Goal: Communication & Community: Participate in discussion

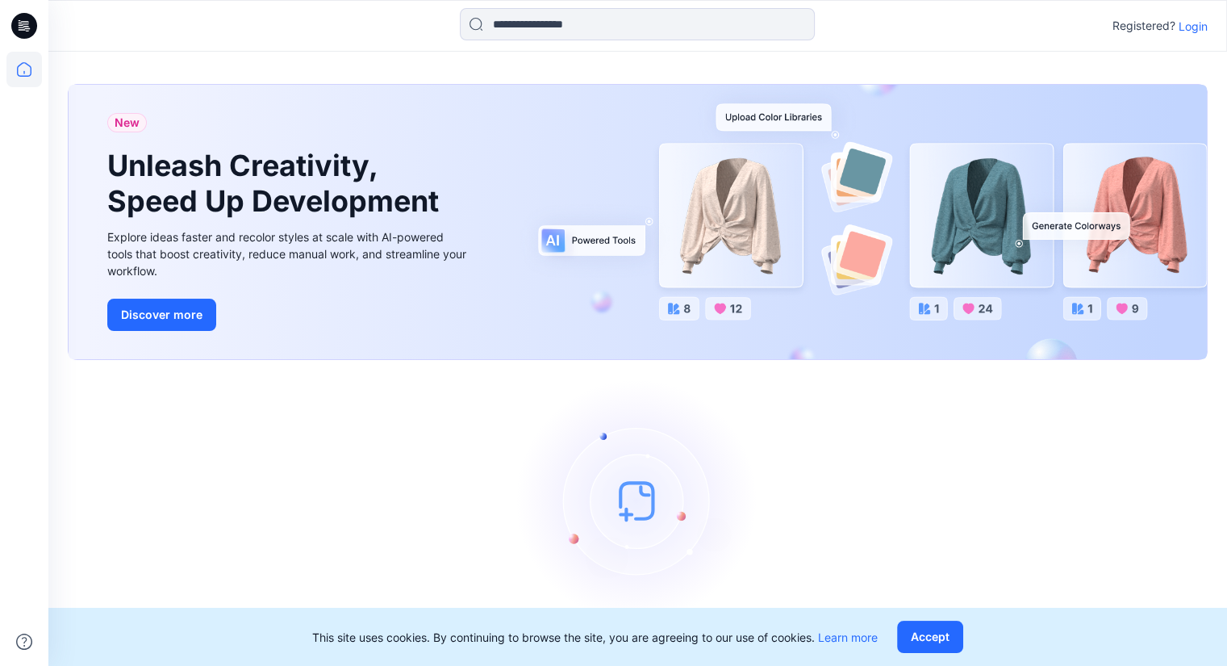
click at [1195, 25] on p "Login" at bounding box center [1193, 26] width 29 height 17
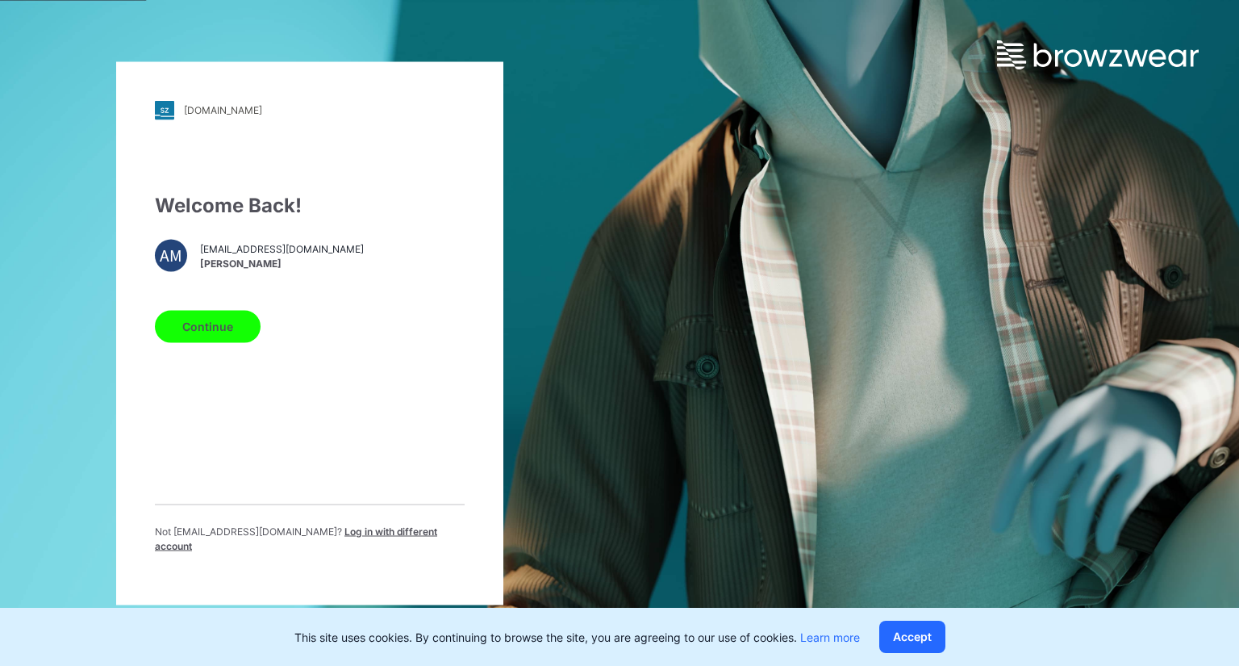
click at [200, 321] on button "Continue" at bounding box center [208, 326] width 106 height 32
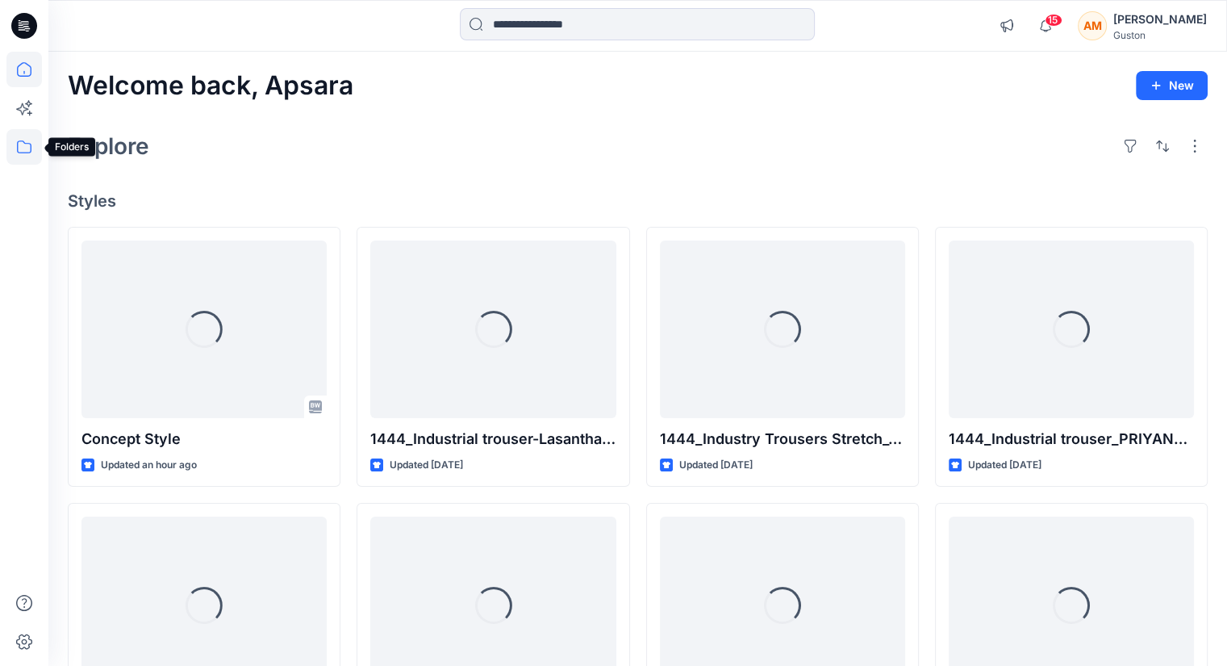
click at [11, 148] on icon at bounding box center [23, 146] width 35 height 35
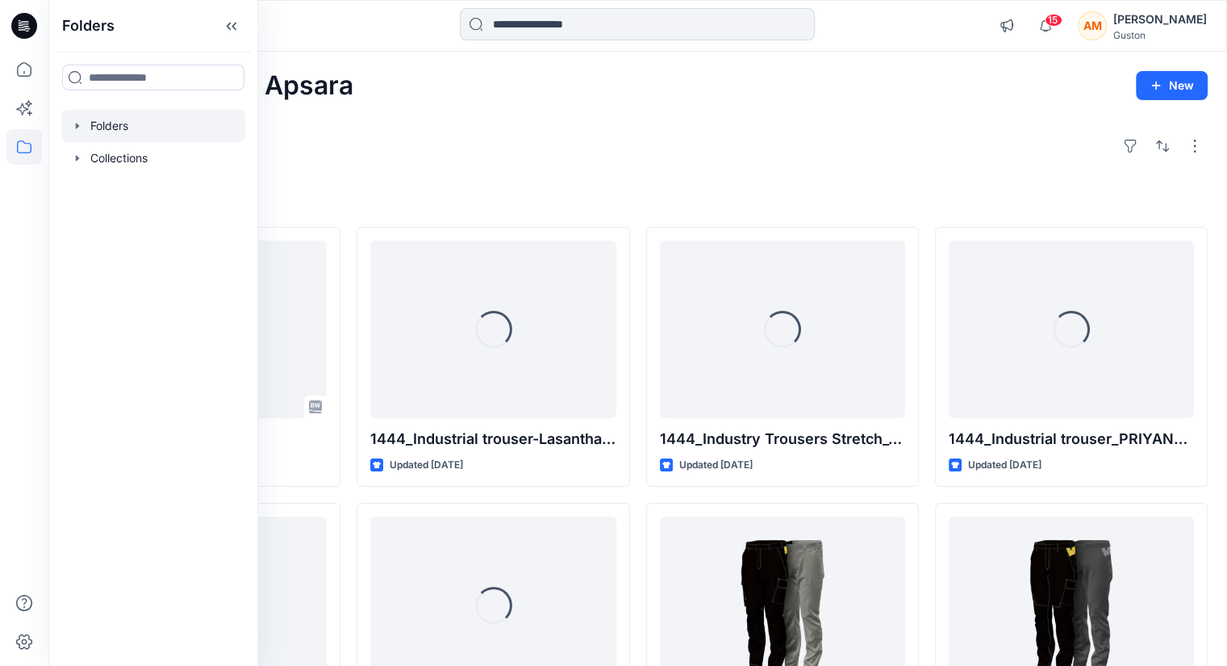
click at [150, 129] on div at bounding box center [153, 126] width 184 height 32
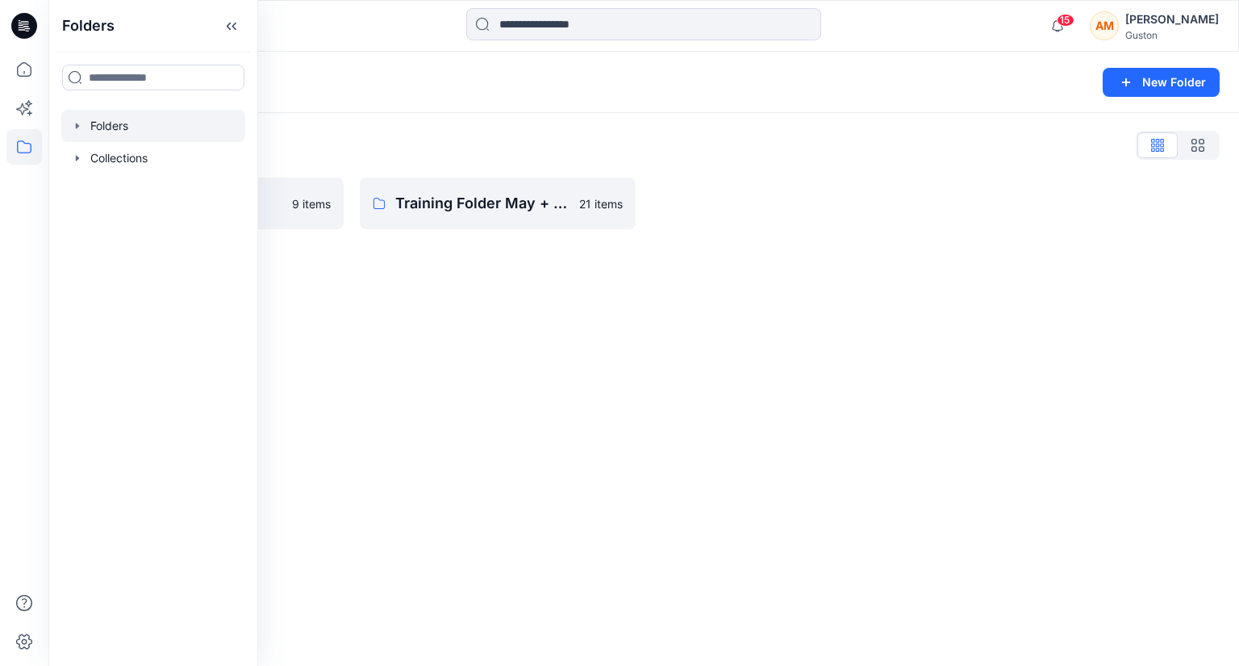
click at [623, 338] on div "Folders New Folder Folders List SL Training 2025 9 items Training Folder May + …" at bounding box center [643, 359] width 1191 height 614
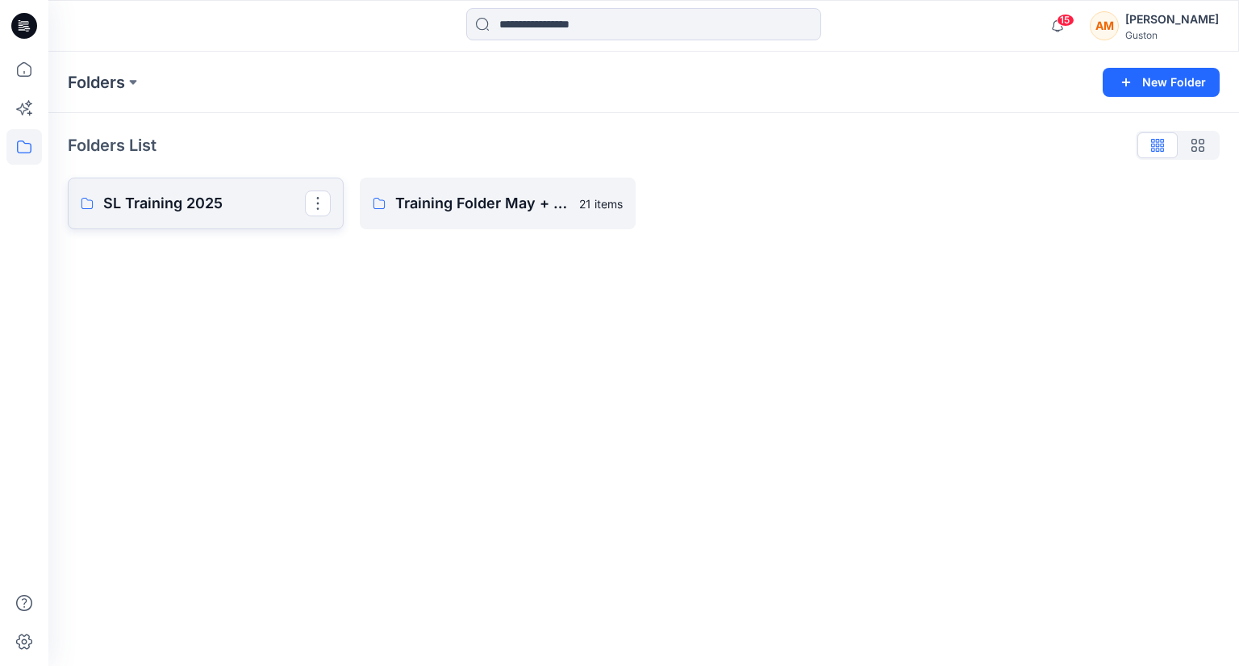
click at [252, 211] on p "SL Training 2025" at bounding box center [204, 203] width 202 height 23
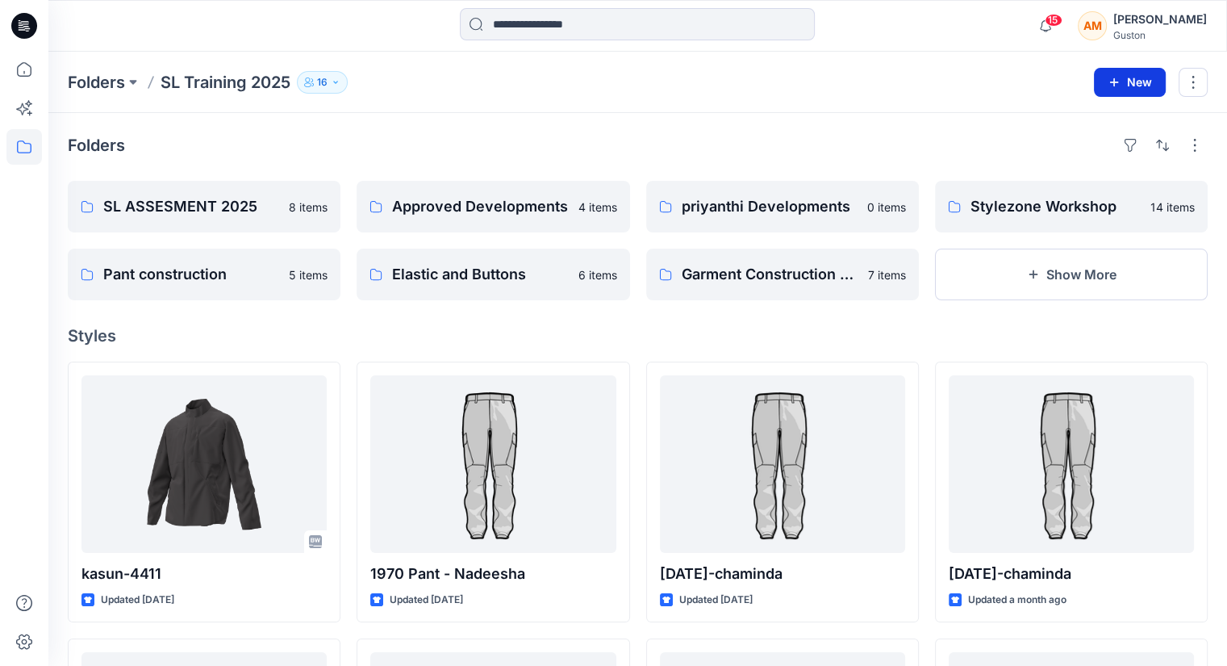
click at [1133, 81] on button "New" at bounding box center [1130, 82] width 72 height 29
click at [1113, 157] on button "New Folder" at bounding box center [1093, 154] width 139 height 30
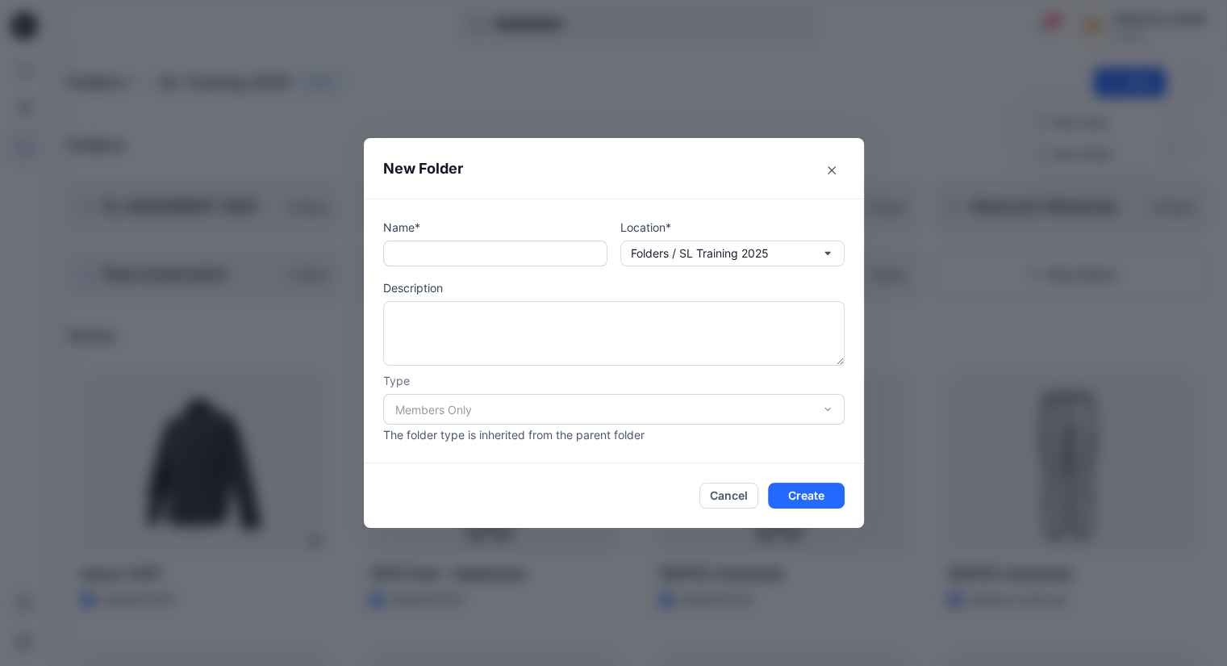
click at [557, 265] on input "text" at bounding box center [495, 253] width 224 height 26
click at [576, 255] on input "**********" at bounding box center [495, 253] width 224 height 26
type input "**********"
click at [747, 407] on div "Members Only" at bounding box center [613, 409] width 461 height 31
click at [826, 489] on button "Create" at bounding box center [806, 495] width 77 height 26
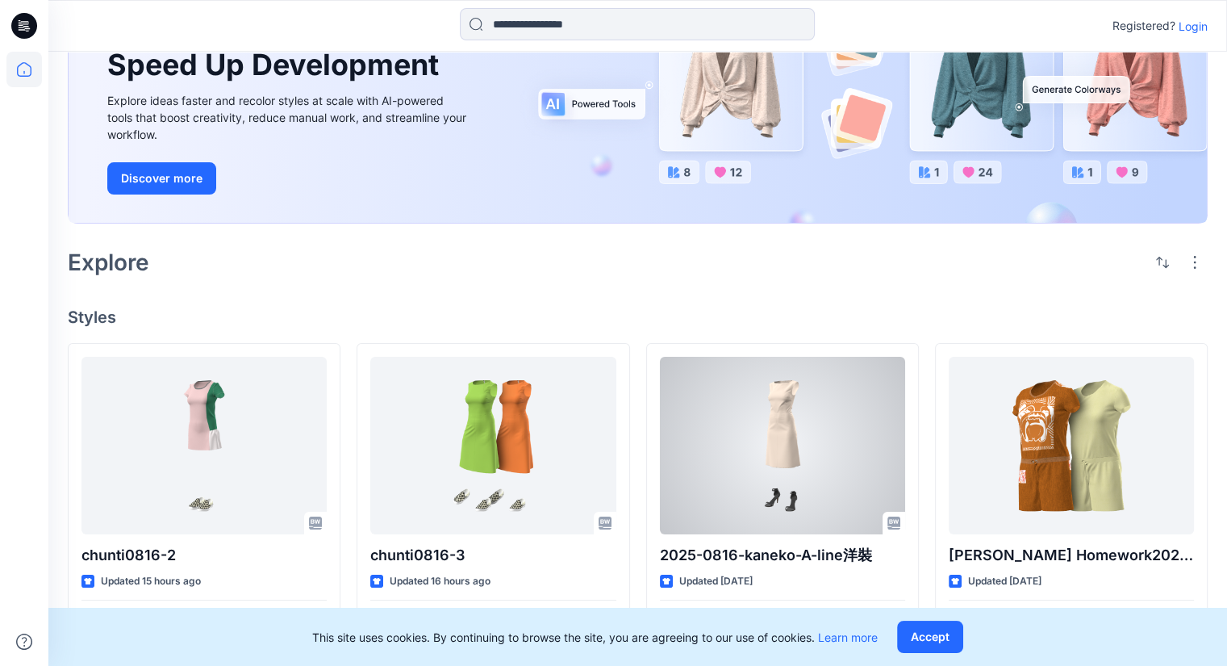
scroll to position [323, 0]
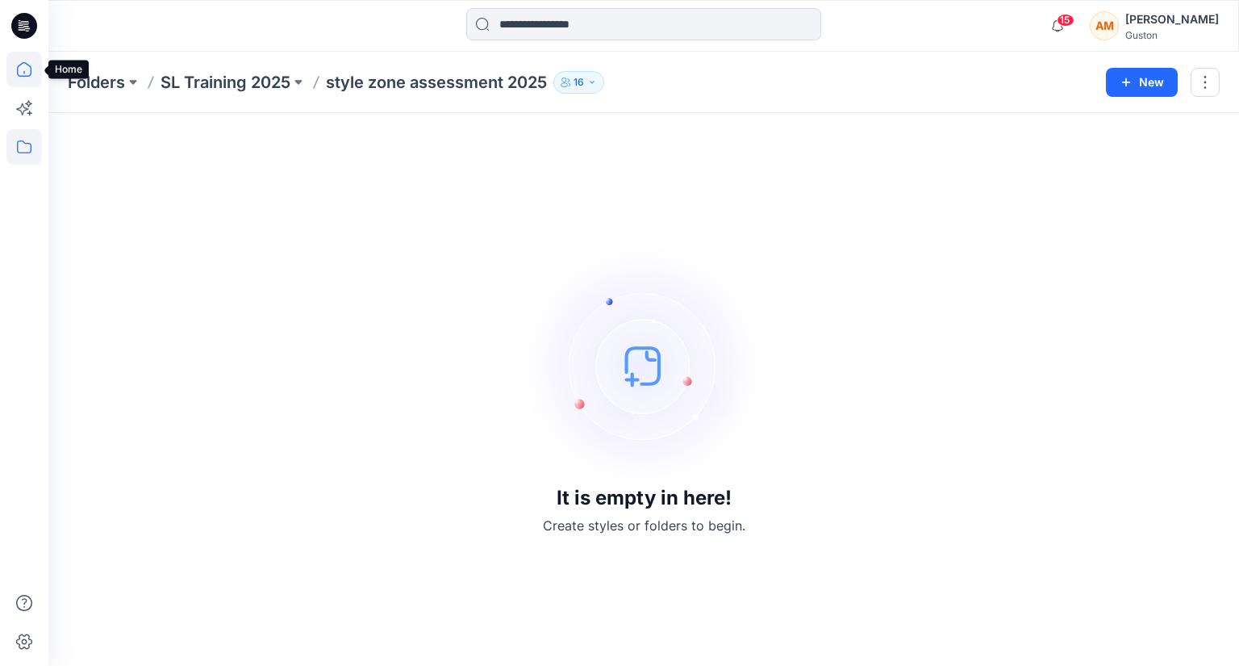
click at [30, 74] on icon at bounding box center [24, 69] width 15 height 15
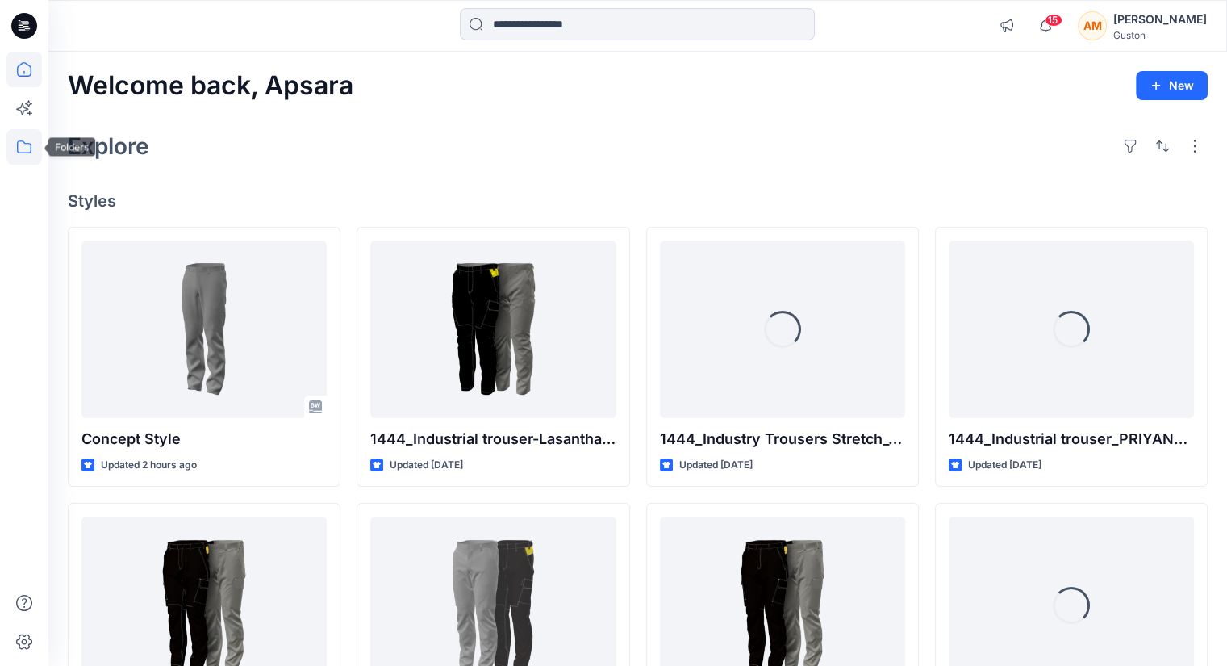
click at [19, 144] on icon at bounding box center [23, 146] width 35 height 35
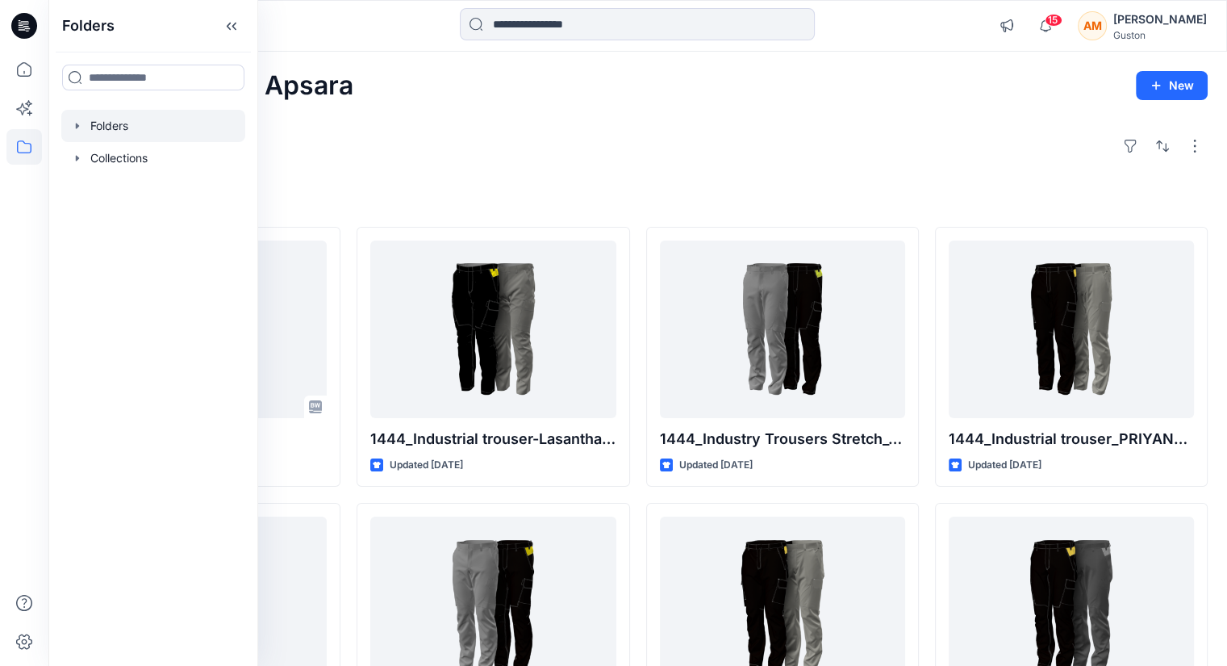
click at [202, 112] on div at bounding box center [153, 126] width 184 height 32
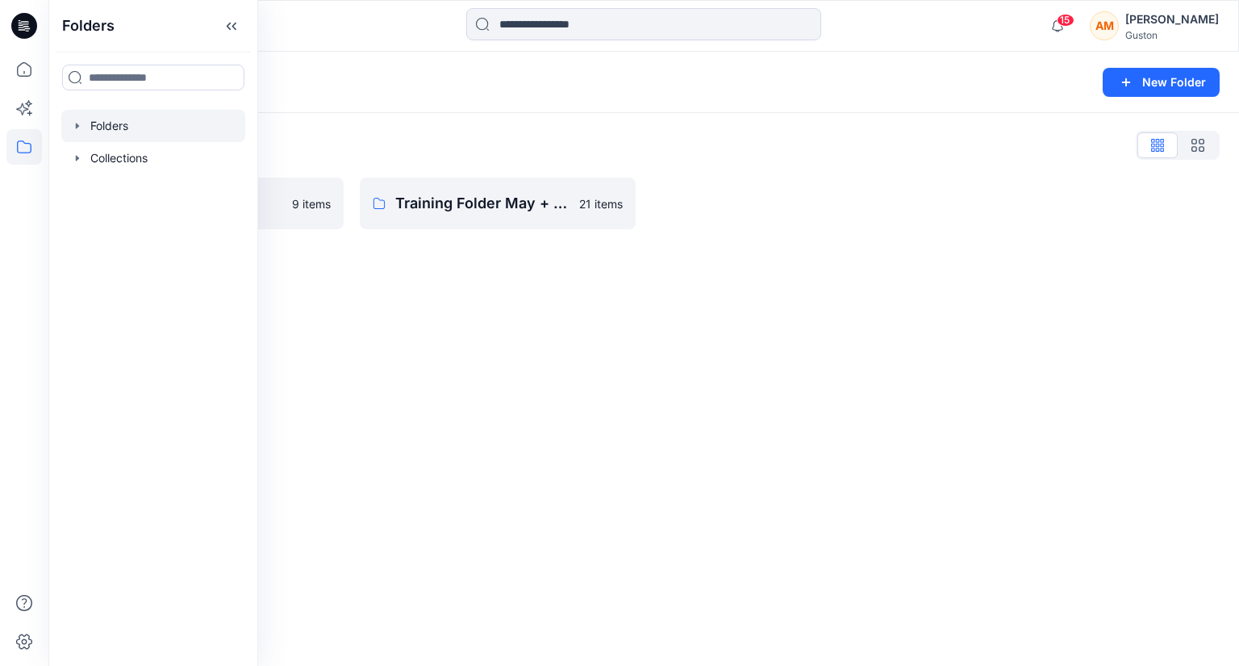
click at [423, 288] on div "Folders New Folder Folders List SL Training 2025 9 items Training Folder May + …" at bounding box center [643, 359] width 1191 height 614
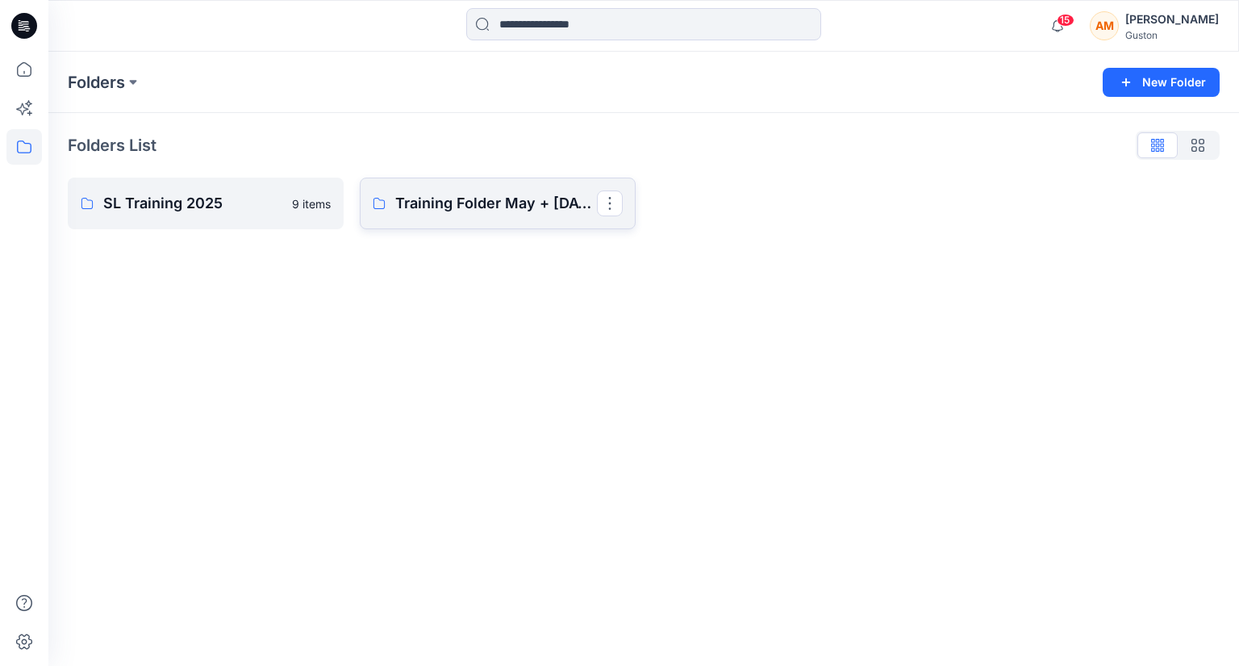
click at [465, 205] on p "Training Folder May + [DATE]" at bounding box center [496, 203] width 202 height 23
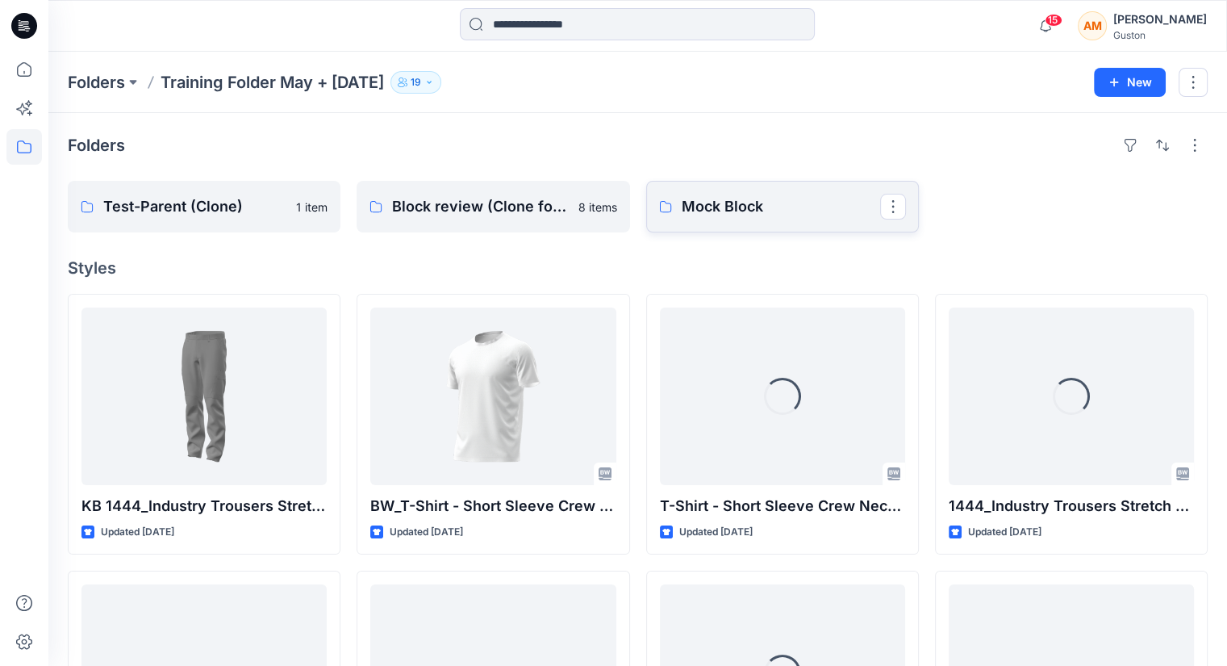
click at [761, 206] on p "Mock Block" at bounding box center [781, 206] width 198 height 23
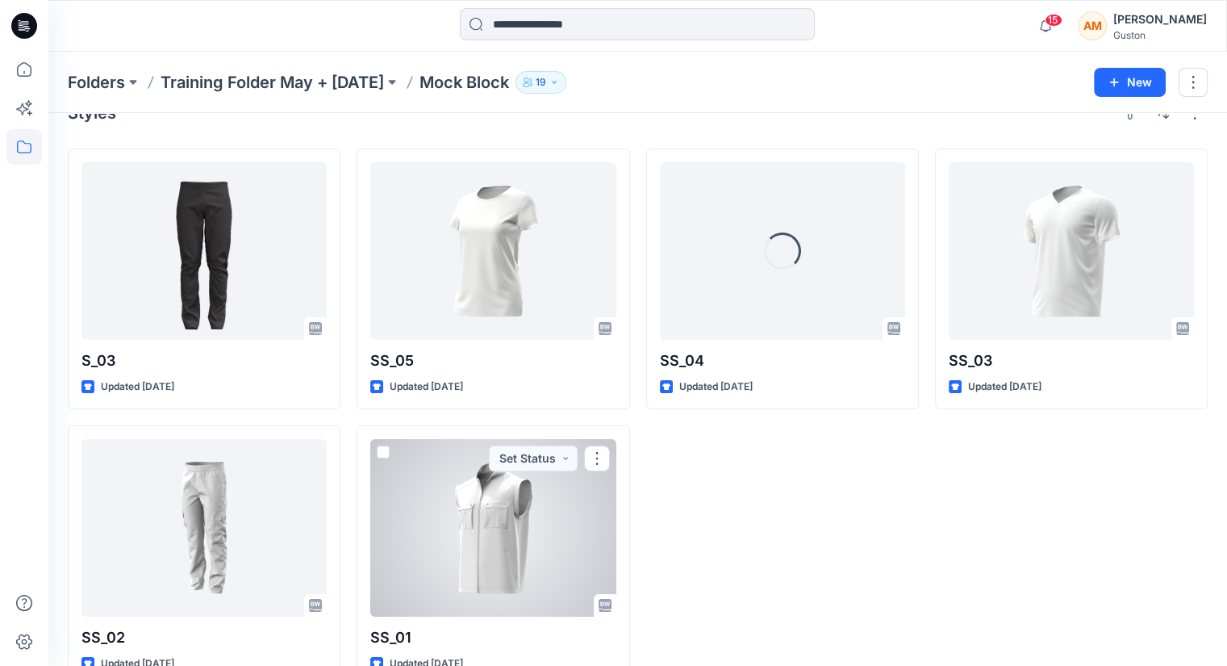
scroll to position [69, 0]
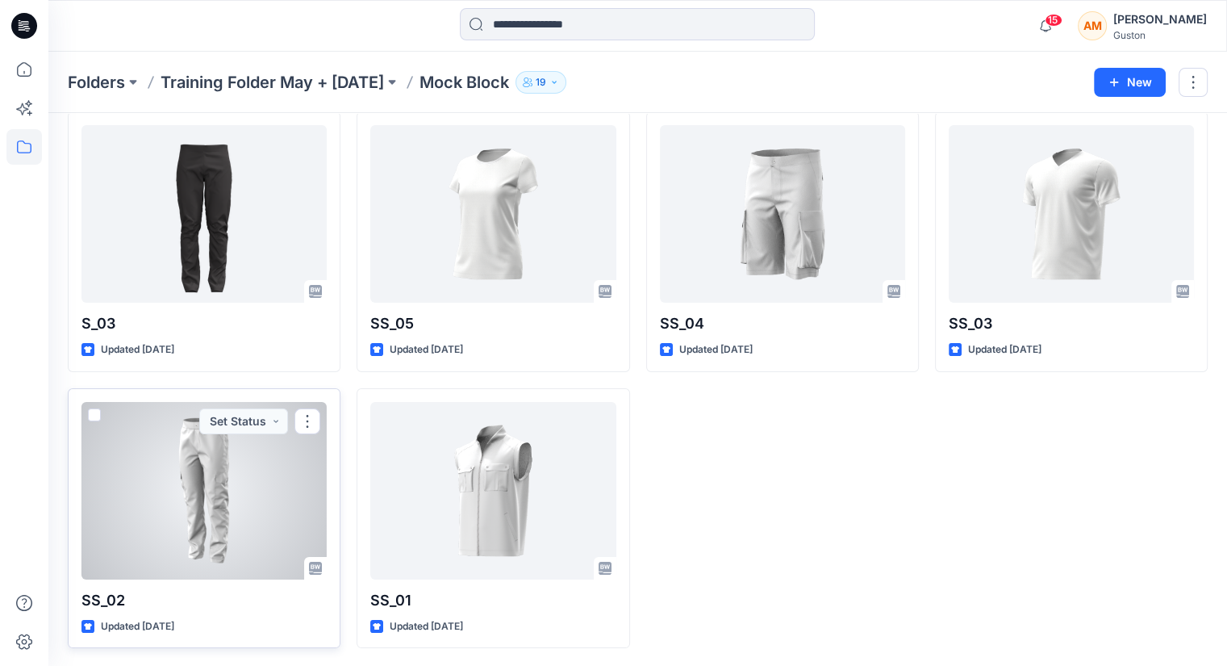
click at [313, 403] on div at bounding box center [203, 490] width 245 height 177
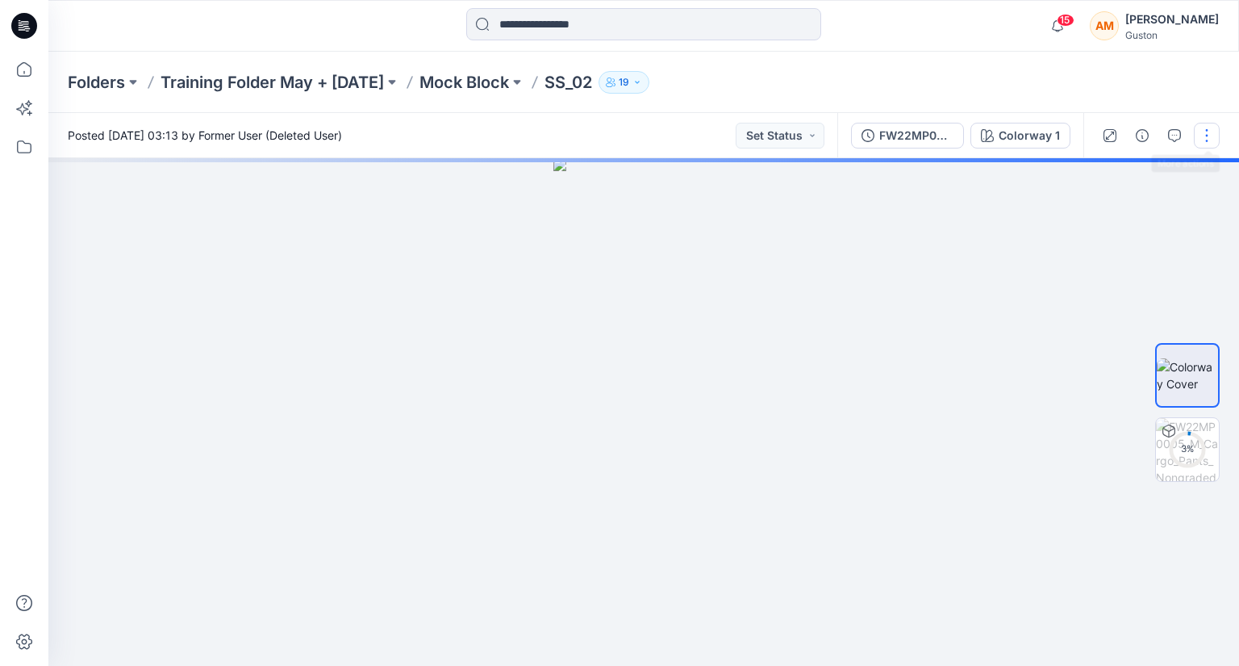
click at [1208, 130] on button "button" at bounding box center [1207, 136] width 26 height 26
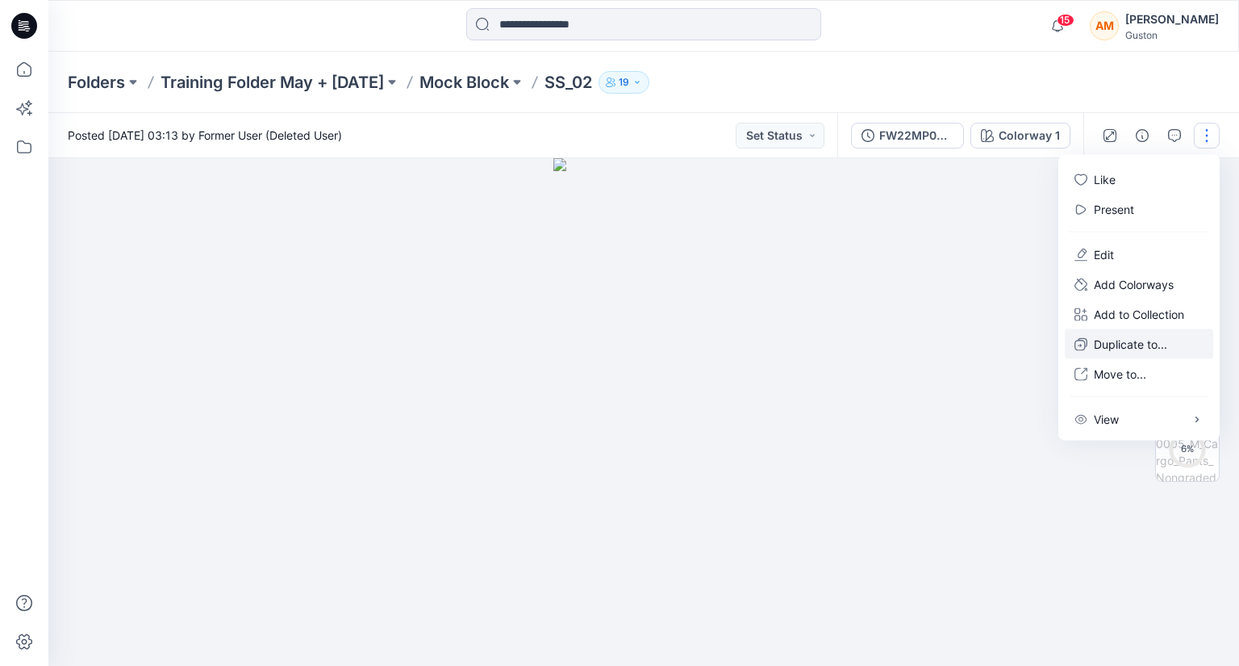
click at [1115, 347] on p "Duplicate to..." at bounding box center [1130, 344] width 73 height 17
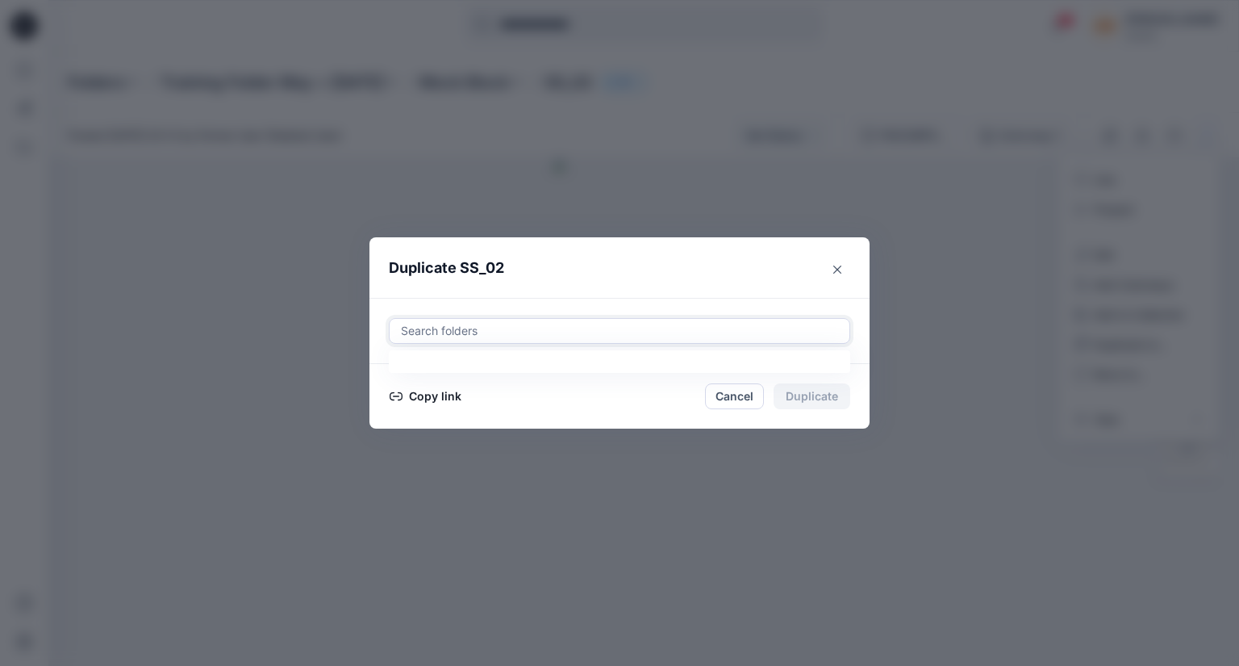
click at [473, 328] on div at bounding box center [619, 330] width 440 height 19
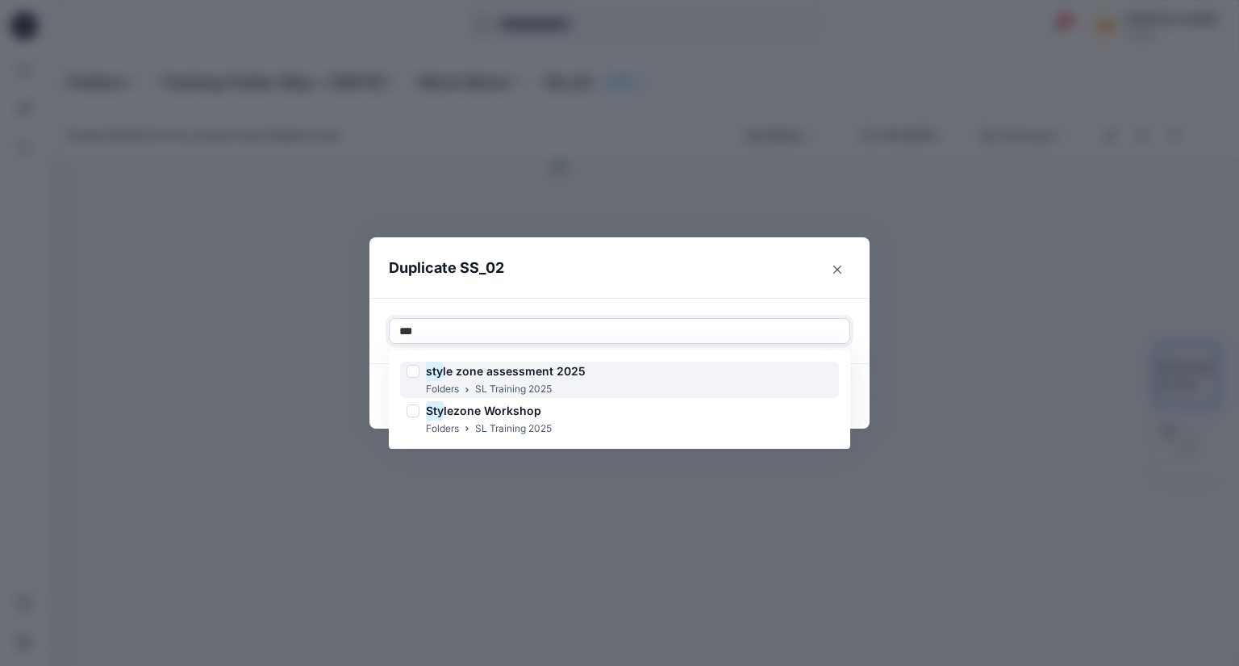
click at [662, 378] on div "sty le zone assessment 2025 Folders SL Training 2025" at bounding box center [619, 379] width 439 height 36
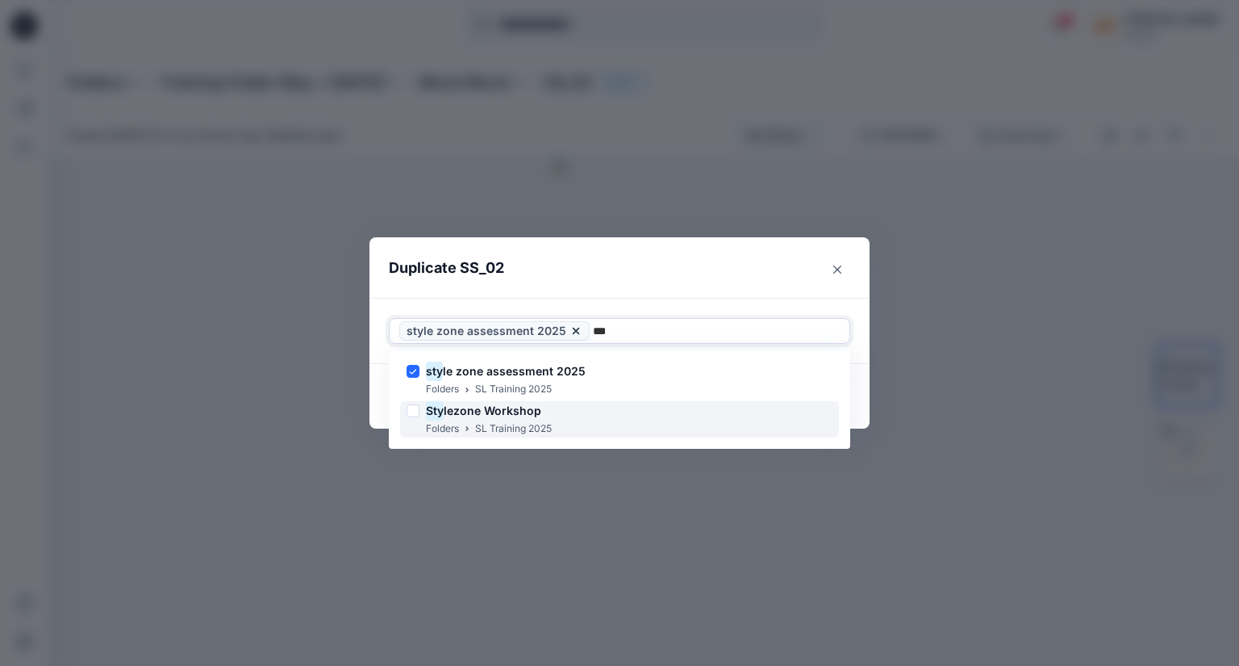
type input "***"
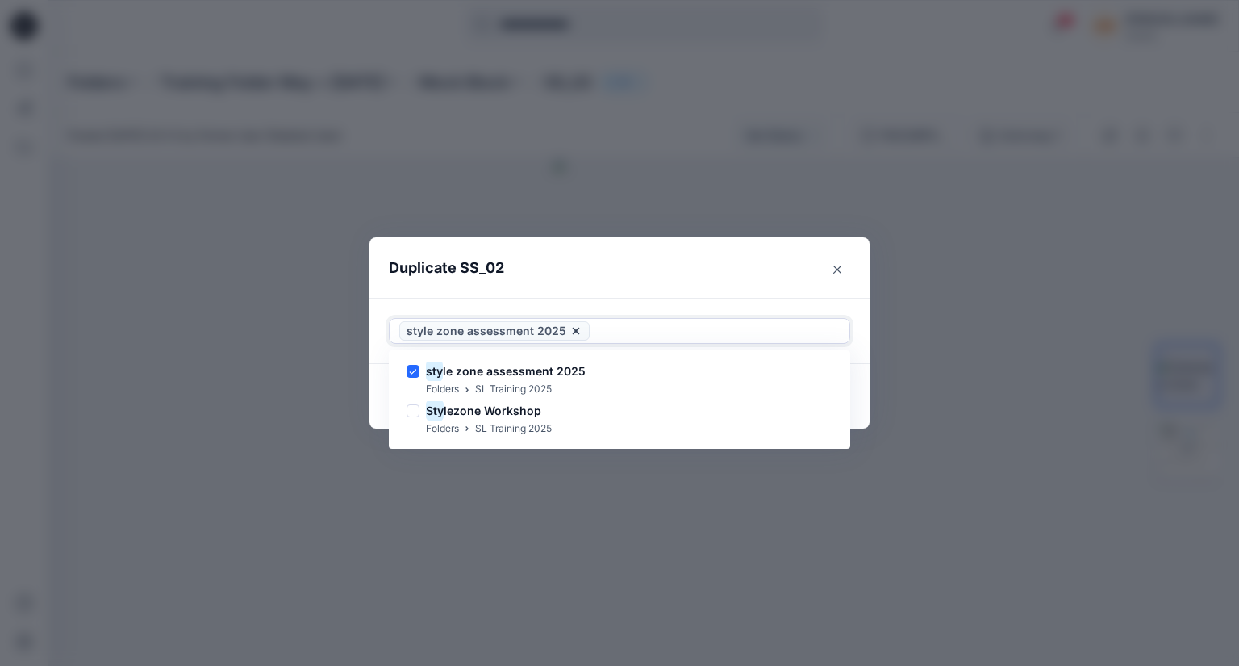
click at [856, 298] on div "Use Up and Down to choose options, press Enter to select the currently focused …" at bounding box center [619, 331] width 500 height 66
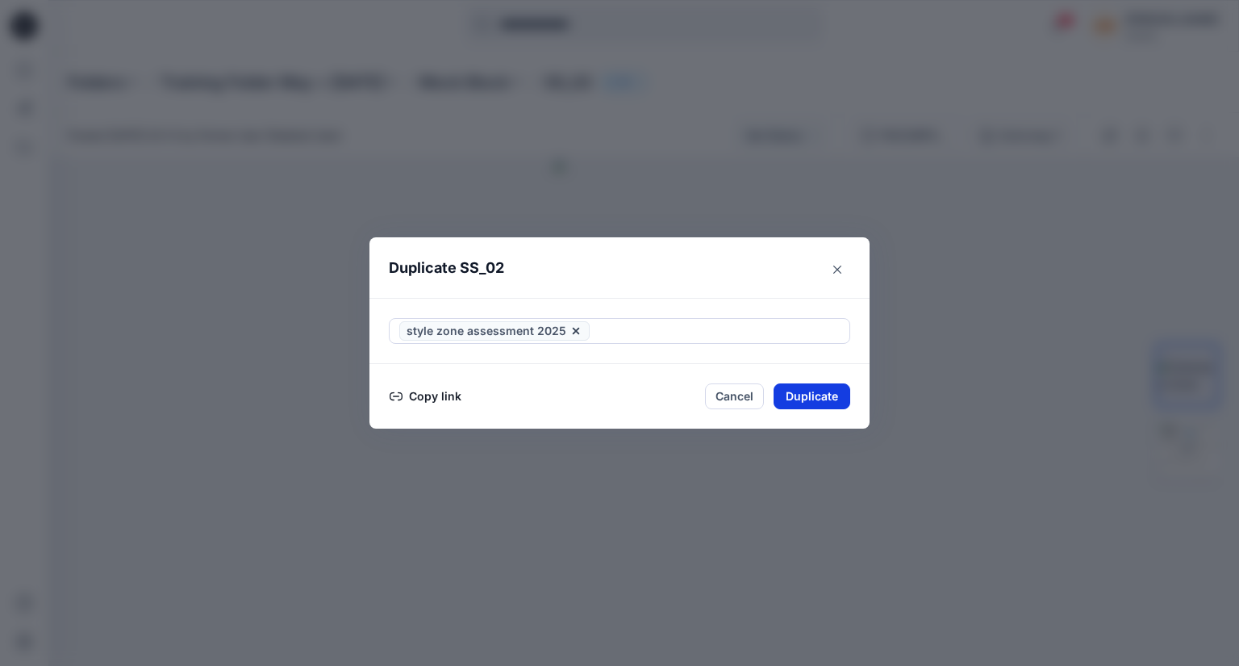
click at [804, 401] on button "Duplicate" at bounding box center [812, 396] width 77 height 26
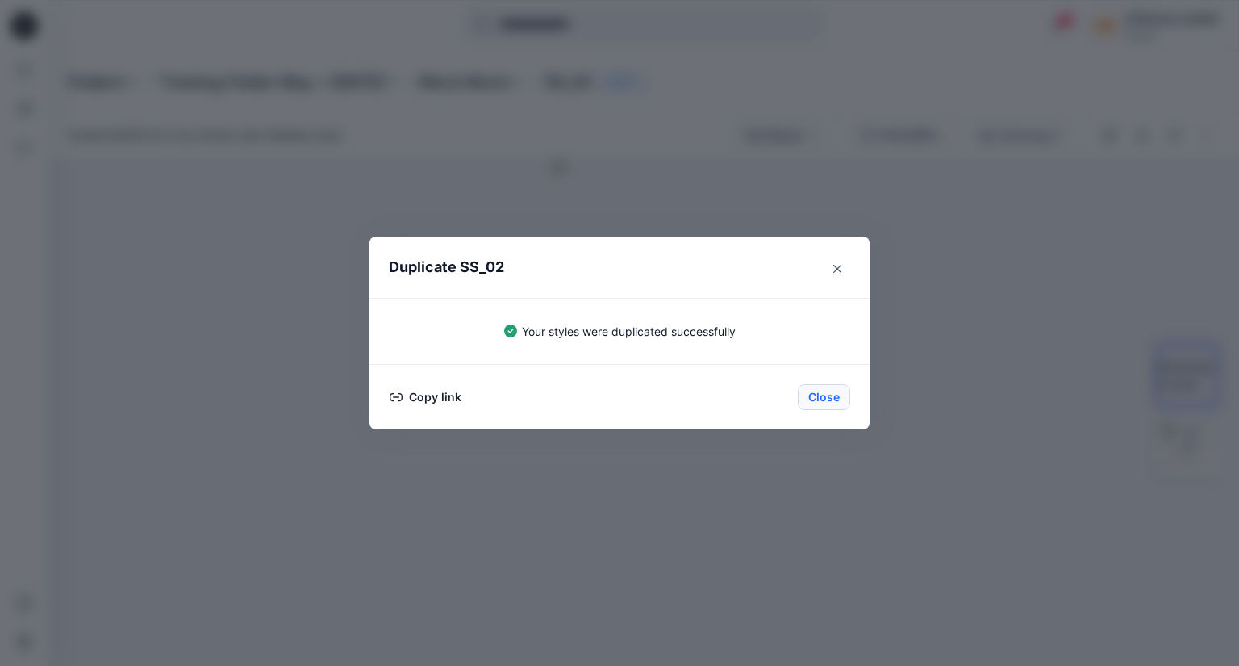
click at [835, 395] on button "Close" at bounding box center [824, 397] width 52 height 26
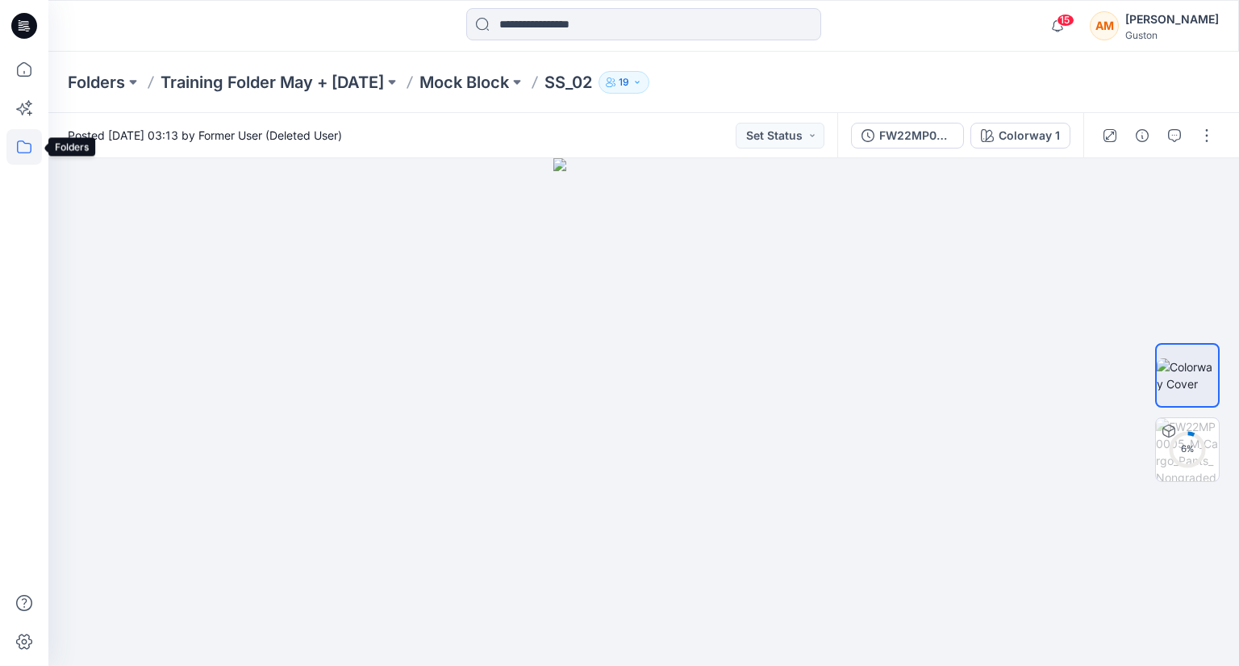
click at [15, 143] on icon at bounding box center [23, 146] width 35 height 35
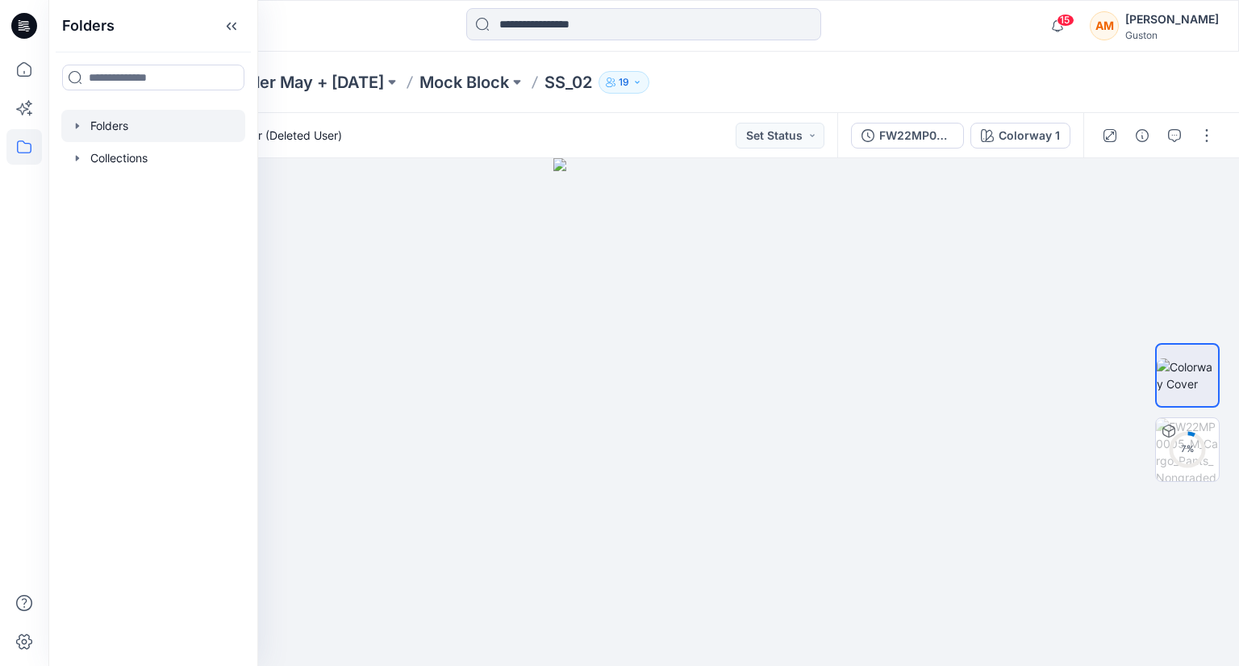
click at [112, 127] on div at bounding box center [153, 126] width 184 height 32
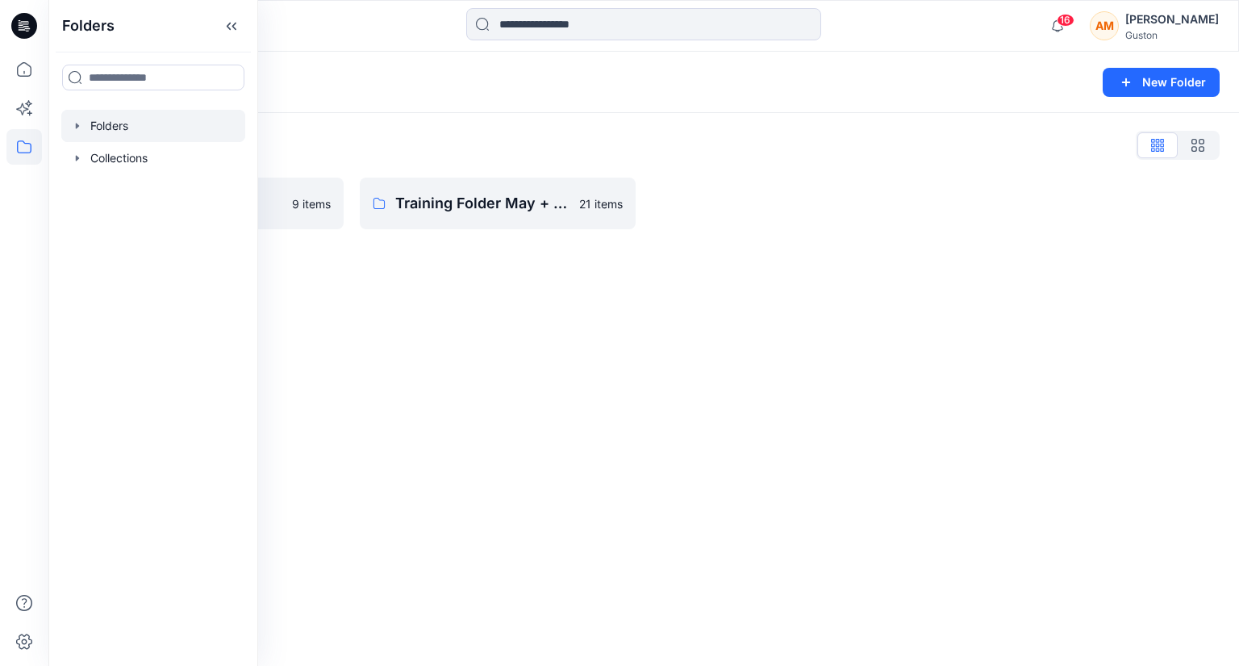
click at [590, 322] on div "Folders New Folder Folders List SL Training 2025 9 items Training Folder May + …" at bounding box center [643, 359] width 1191 height 614
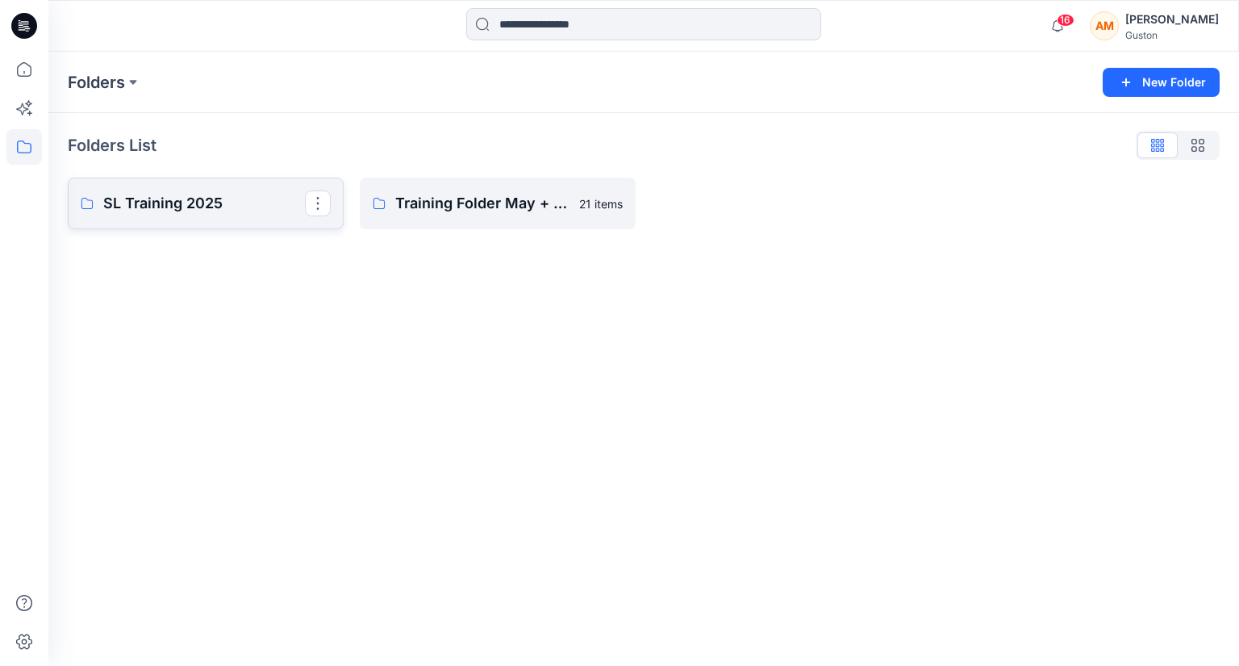
click at [244, 209] on p "SL Training 2025" at bounding box center [204, 203] width 202 height 23
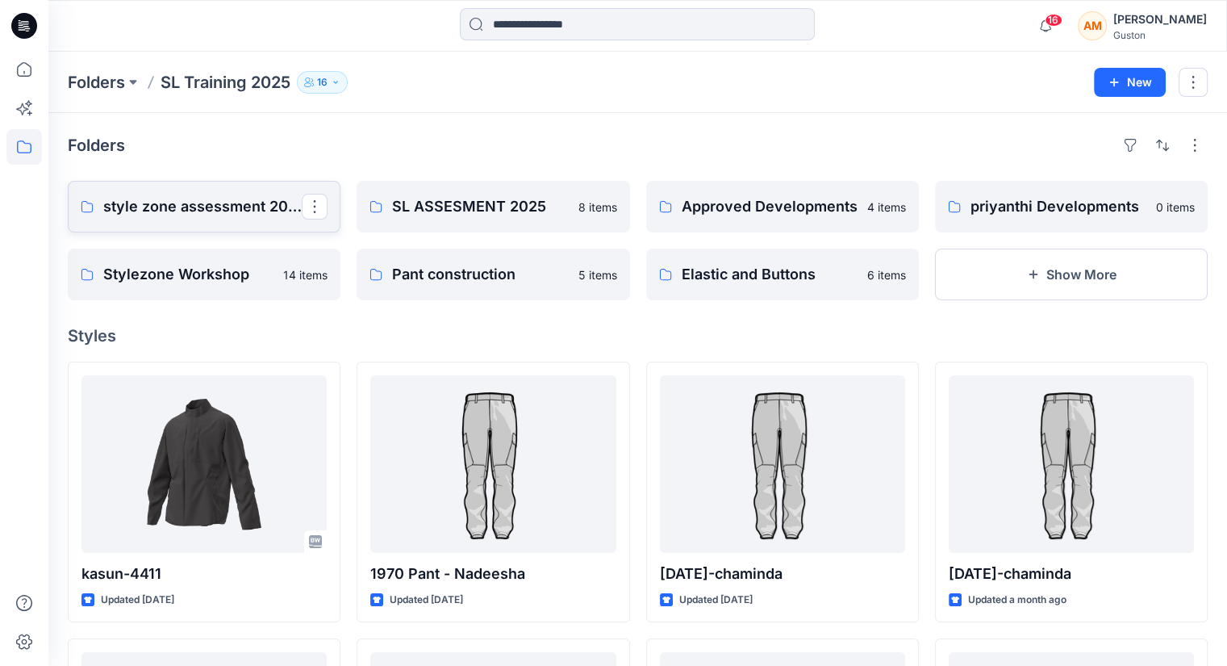
click at [152, 189] on link "style zone assessment 2025" at bounding box center [204, 207] width 273 height 52
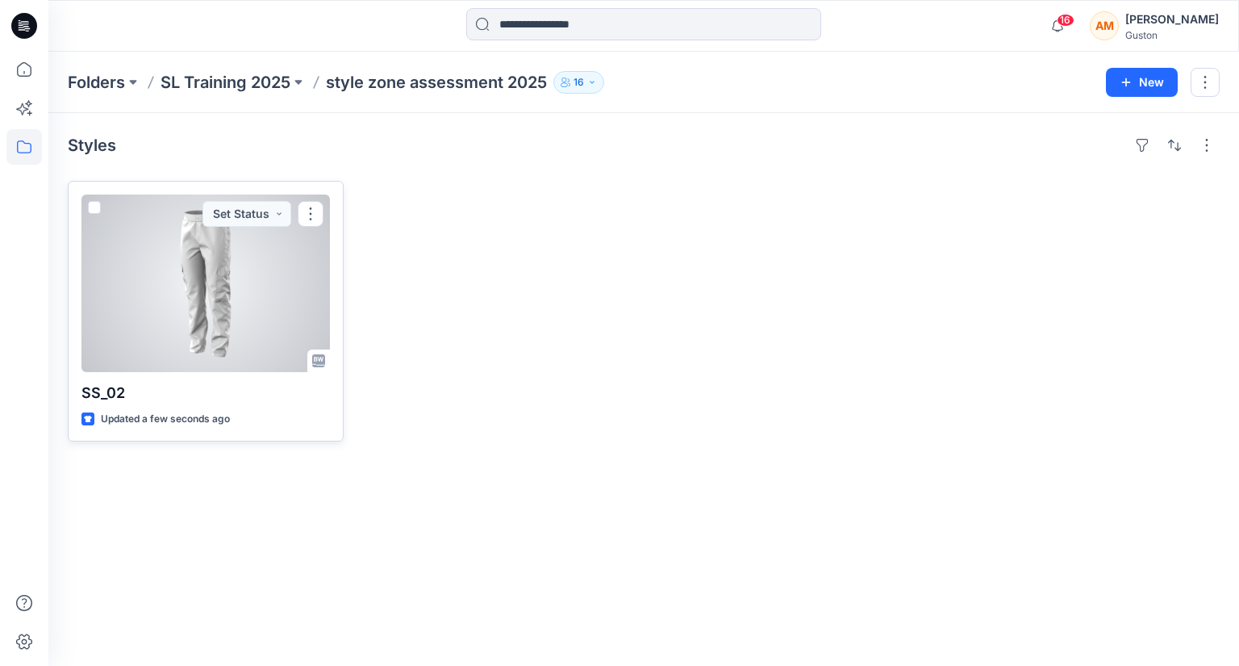
click at [231, 286] on div at bounding box center [205, 282] width 248 height 177
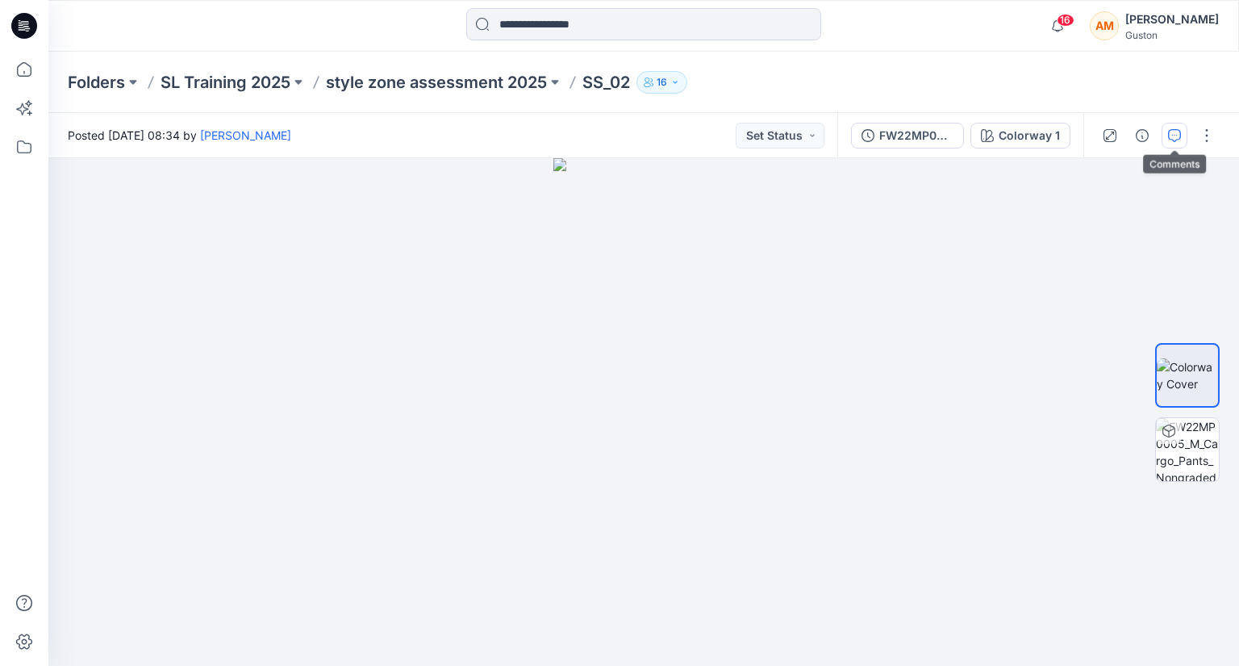
click at [1166, 132] on button "button" at bounding box center [1175, 136] width 26 height 26
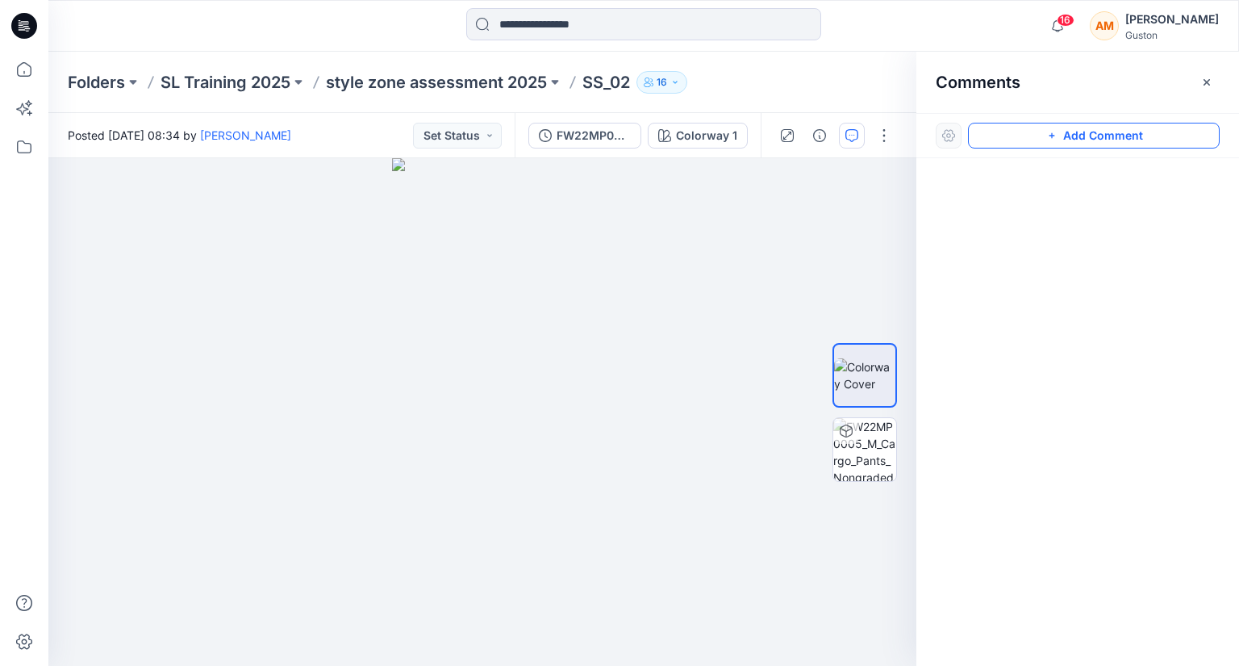
click at [1090, 133] on button "Add Comment" at bounding box center [1094, 136] width 252 height 26
click at [558, 269] on div "1" at bounding box center [482, 411] width 868 height 507
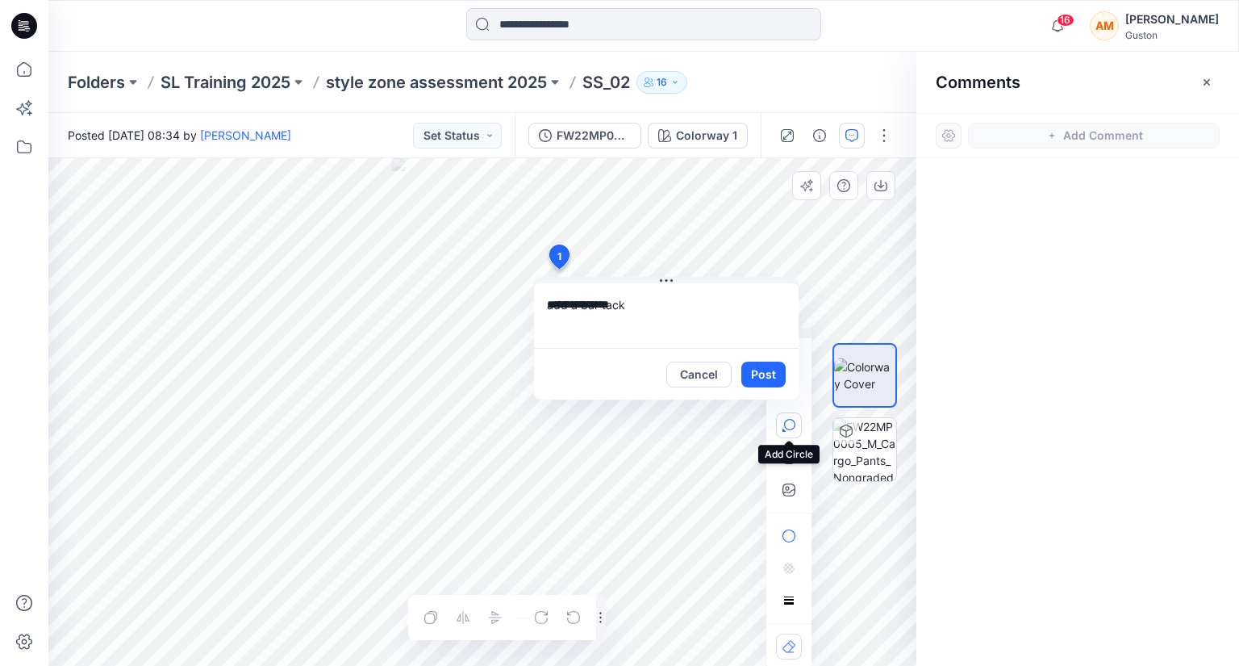
type textarea "**********"
click at [786, 430] on icon "button" at bounding box center [788, 425] width 13 height 13
click at [546, 261] on icon at bounding box center [559, 259] width 27 height 31
click at [578, 288] on div "**********" at bounding box center [482, 411] width 868 height 507
click at [554, 259] on div "**********" at bounding box center [482, 411] width 868 height 507
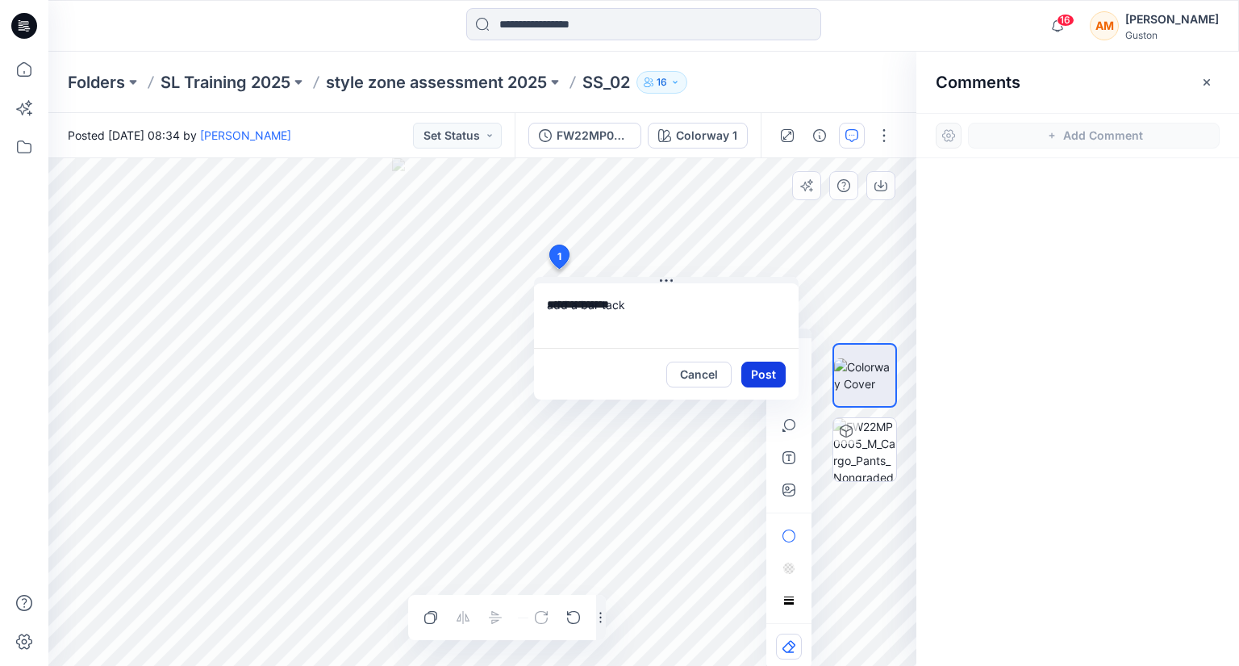
click at [753, 368] on button "Post" at bounding box center [763, 374] width 44 height 26
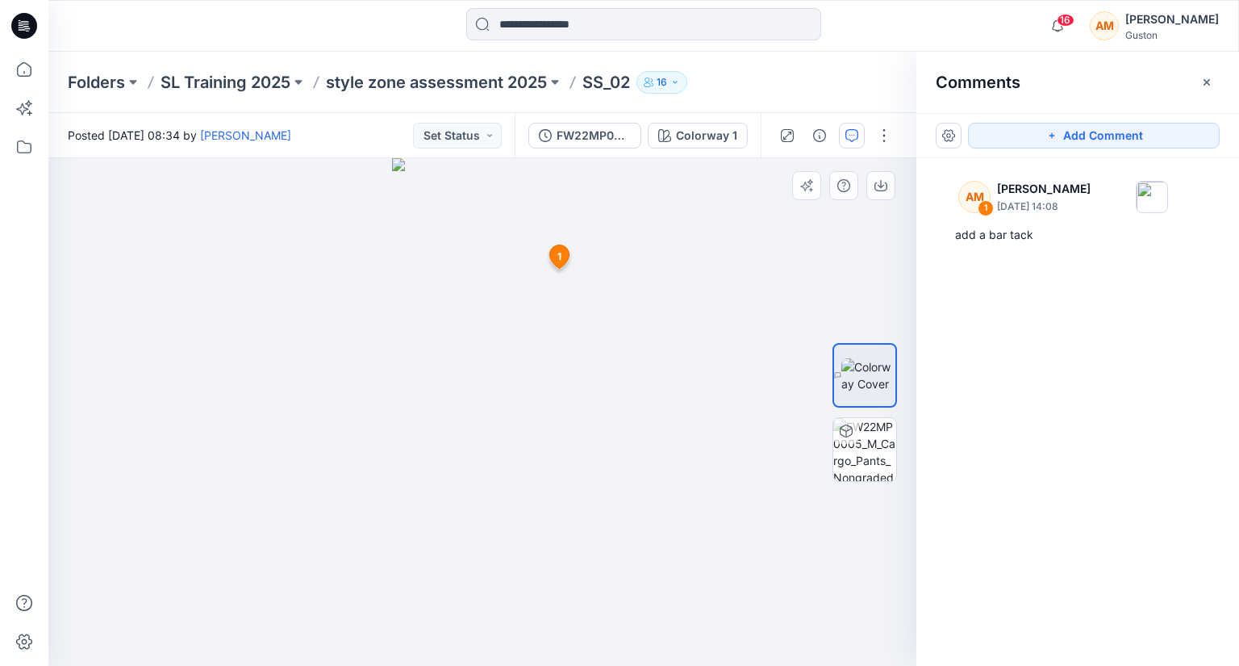
drag, startPoint x: 714, startPoint y: 400, endPoint x: 678, endPoint y: 399, distance: 35.5
click at [682, 398] on div at bounding box center [482, 411] width 868 height 507
drag, startPoint x: 691, startPoint y: 408, endPoint x: 478, endPoint y: 419, distance: 212.4
click at [1078, 134] on button "Add Comment" at bounding box center [1094, 136] width 252 height 26
click at [578, 420] on div "2 1 AM Apsara Mediwake August 20, 2025 14:08 add a bar tack Reply" at bounding box center [482, 411] width 868 height 507
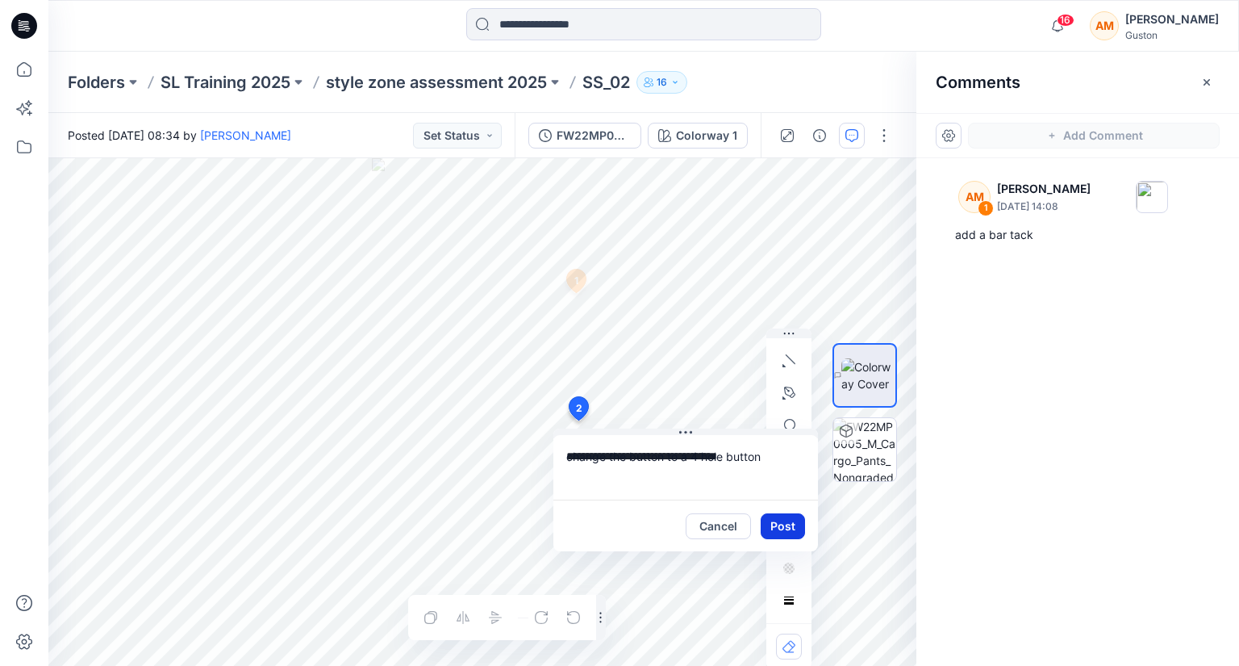
type textarea "**********"
click at [791, 528] on button "Post" at bounding box center [783, 526] width 44 height 26
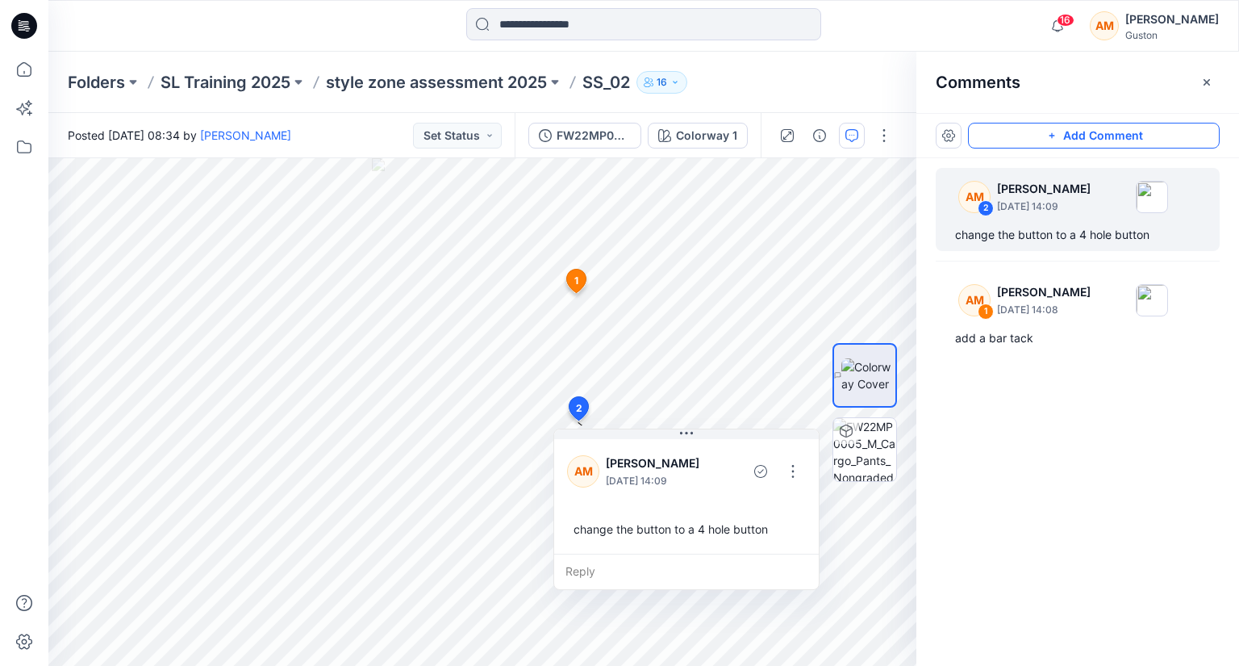
click at [1067, 133] on button "Add Comment" at bounding box center [1094, 136] width 252 height 26
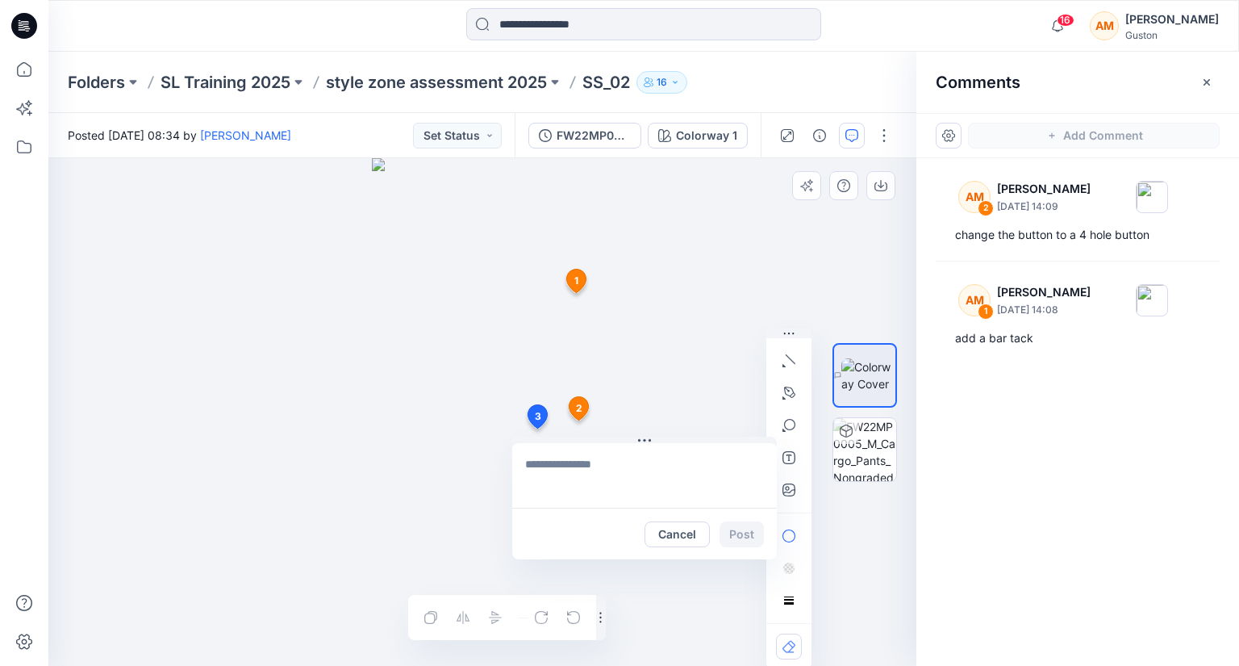
click at [536, 428] on div "3 Cancel Post 1 AM Apsara Mediwake August 20, 2025 14:08 add a bar tack Reply 2…" at bounding box center [482, 411] width 868 height 507
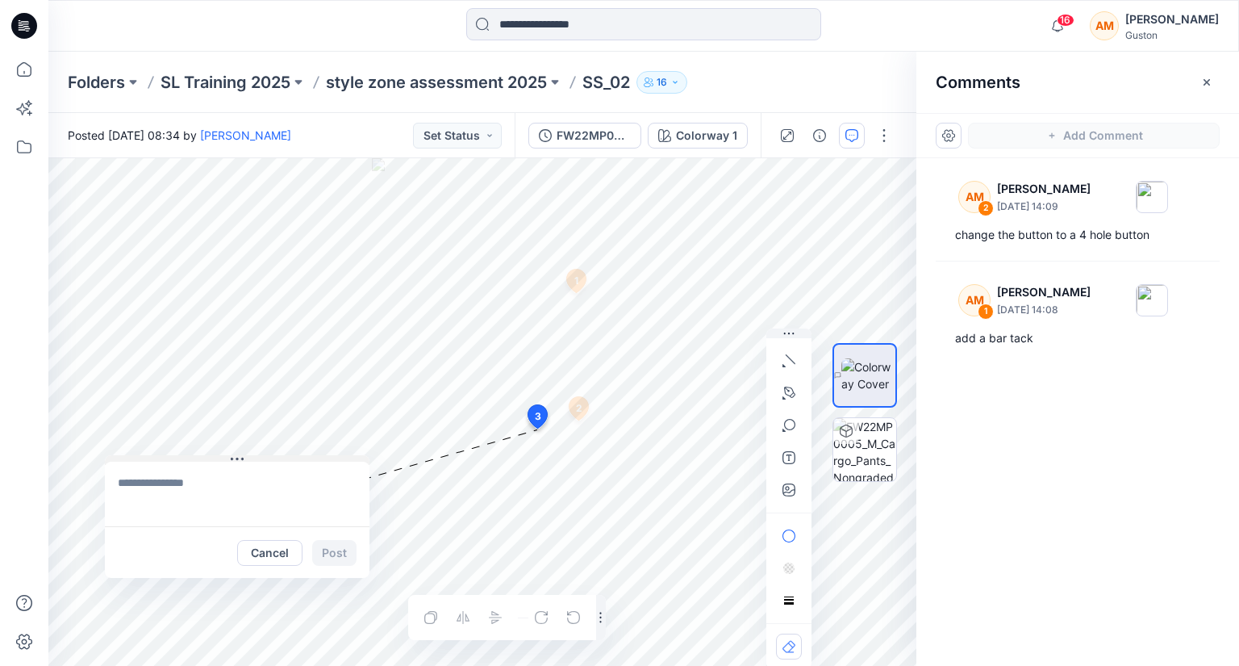
drag, startPoint x: 617, startPoint y: 438, endPoint x: 210, endPoint y: 457, distance: 407.8
click at [210, 457] on button at bounding box center [237, 460] width 265 height 10
click at [187, 483] on textarea at bounding box center [237, 493] width 265 height 65
type textarea "**********"
click at [339, 551] on button "Post" at bounding box center [334, 553] width 44 height 26
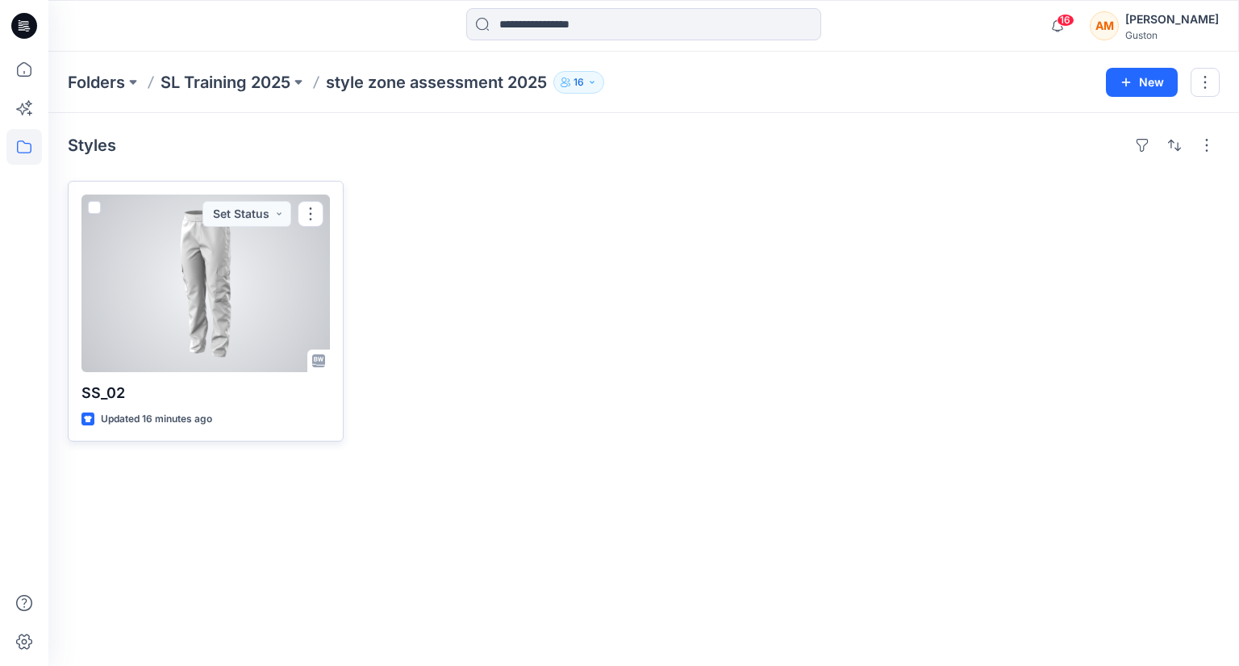
click at [190, 282] on div at bounding box center [205, 282] width 248 height 177
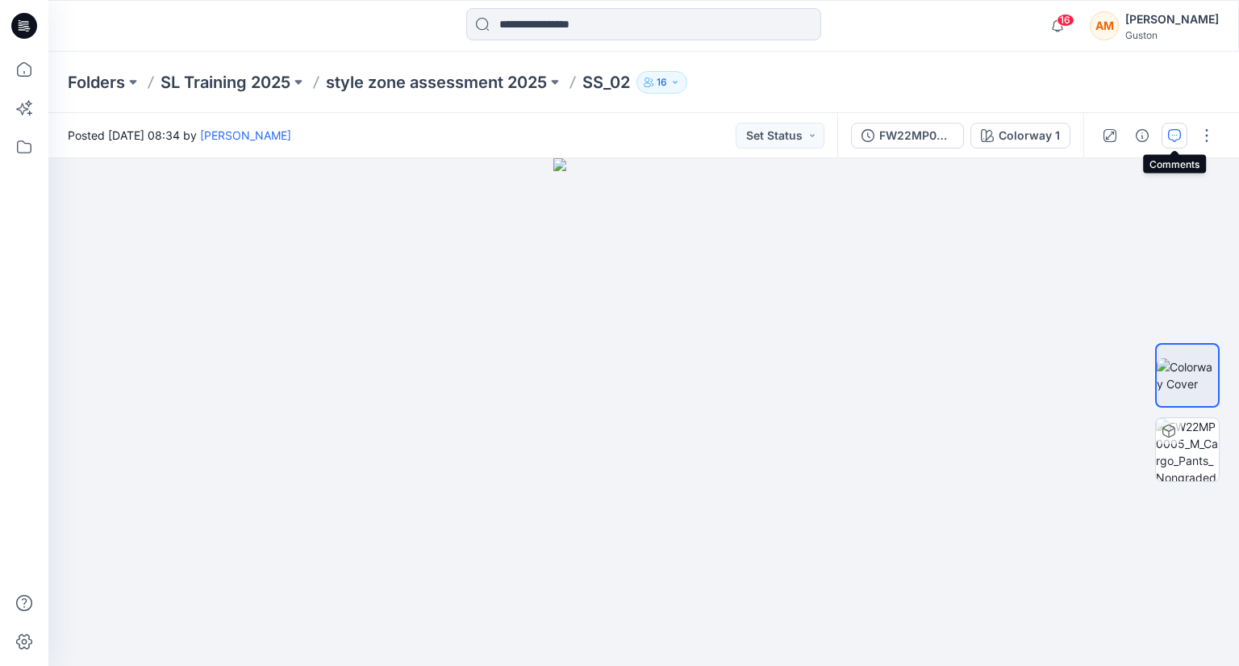
click at [1177, 137] on icon "button" at bounding box center [1174, 135] width 13 height 13
